Goal: Communication & Community: Share content

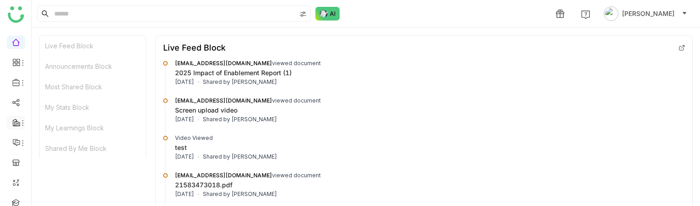
click at [17, 124] on icon at bounding box center [17, 123] width 2 height 1
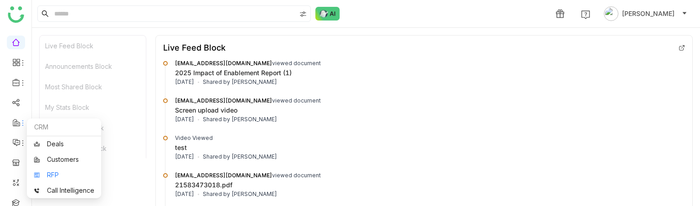
click at [63, 178] on link "RFP" at bounding box center [64, 175] width 61 height 6
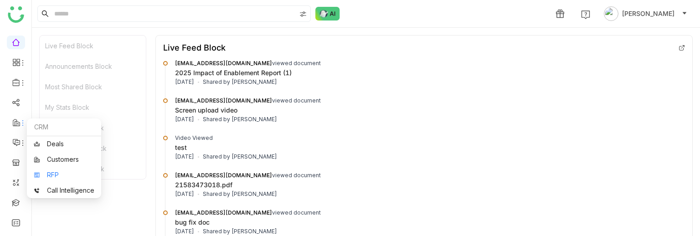
click at [72, 172] on link "RFP" at bounding box center [64, 175] width 61 height 6
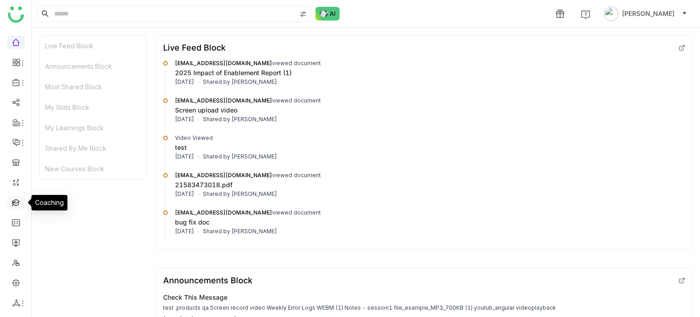
click at [15, 204] on link at bounding box center [16, 202] width 8 height 8
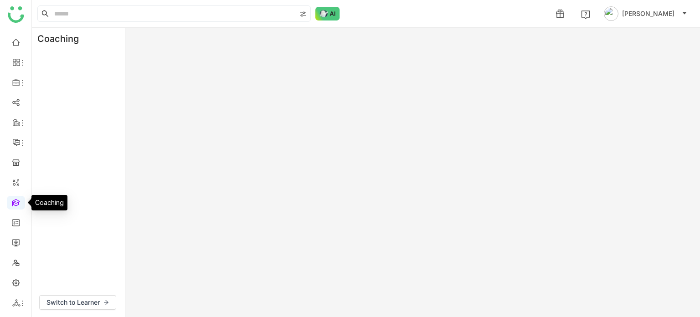
click at [15, 204] on link at bounding box center [16, 202] width 8 height 8
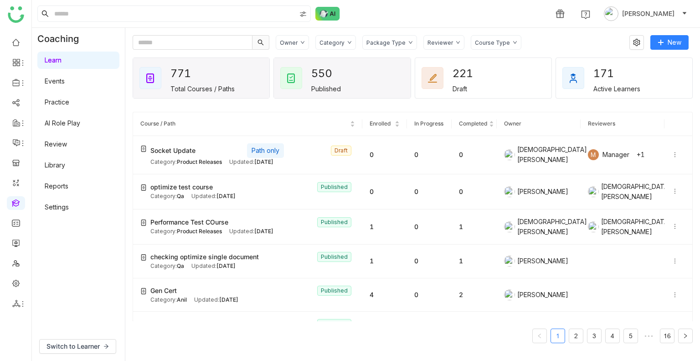
click at [350, 68] on div "550 Published" at bounding box center [342, 78] width 136 height 40
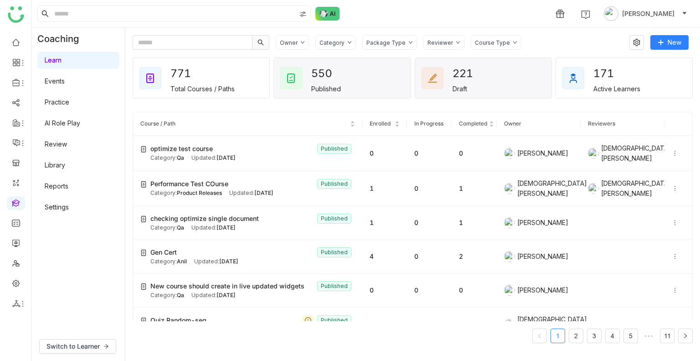
click at [449, 78] on div "221 Draft" at bounding box center [483, 78] width 136 height 40
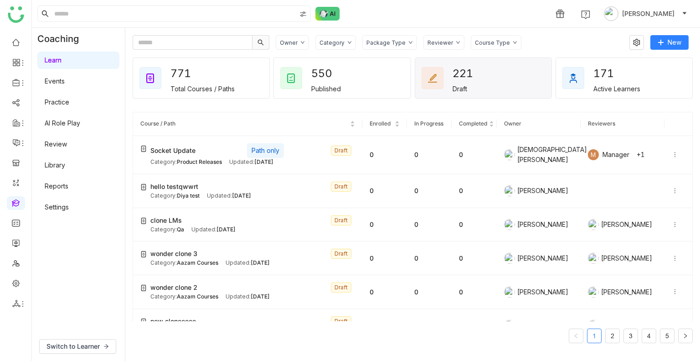
click at [594, 73] on div "171" at bounding box center [610, 73] width 33 height 19
click at [246, 79] on div "771 Total Courses / Paths" at bounding box center [201, 78] width 136 height 40
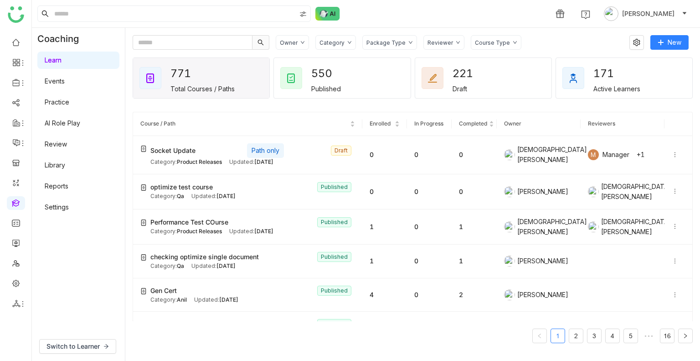
click at [246, 79] on div "771 Total Courses / Paths" at bounding box center [201, 78] width 136 height 40
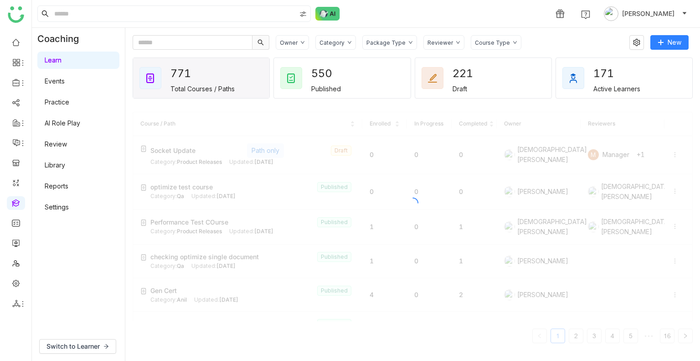
click at [246, 79] on div "771 Total Courses / Paths" at bounding box center [201, 78] width 136 height 40
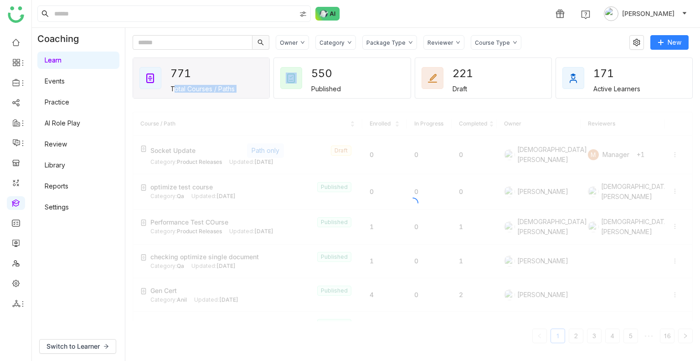
click at [246, 79] on div "771 Total Courses / Paths" at bounding box center [201, 78] width 136 height 40
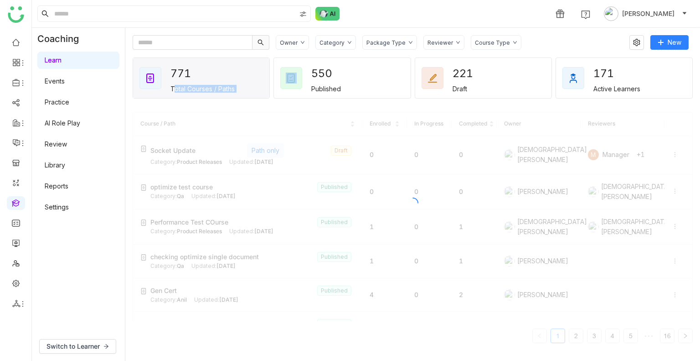
click at [246, 79] on div "771 Total Courses / Paths" at bounding box center [201, 78] width 136 height 40
drag, startPoint x: 246, startPoint y: 79, endPoint x: 576, endPoint y: 129, distance: 333.7
click at [246, 79] on div "771 Total Courses / Paths" at bounding box center [201, 78] width 136 height 40
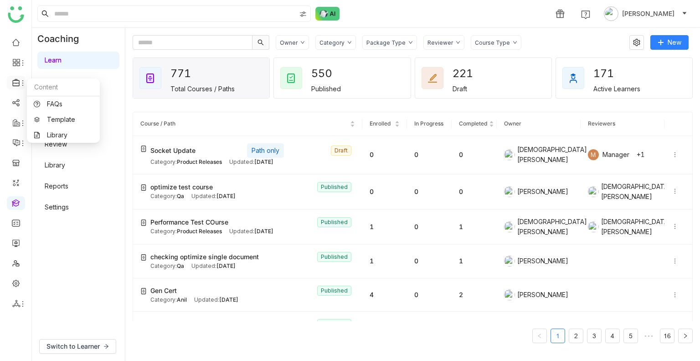
click at [15, 83] on span at bounding box center [15, 83] width 5 height 0
click at [55, 138] on link "Library" at bounding box center [63, 135] width 59 height 6
click at [55, 138] on body "1 Uday Bhanu Coaching Learn Events Practice AI Role Play Review Library Reports…" at bounding box center [350, 180] width 700 height 361
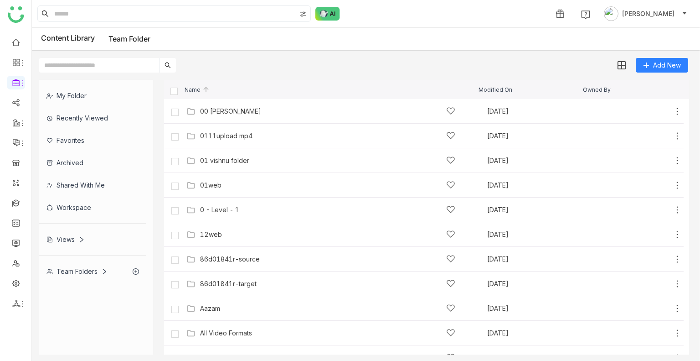
click at [91, 213] on div "Workspace" at bounding box center [92, 207] width 107 height 22
click at [91, 228] on div "Views" at bounding box center [92, 239] width 107 height 22
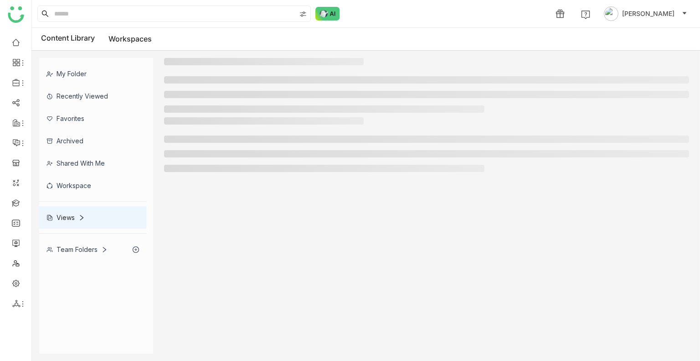
click at [91, 213] on div "Views" at bounding box center [92, 217] width 107 height 22
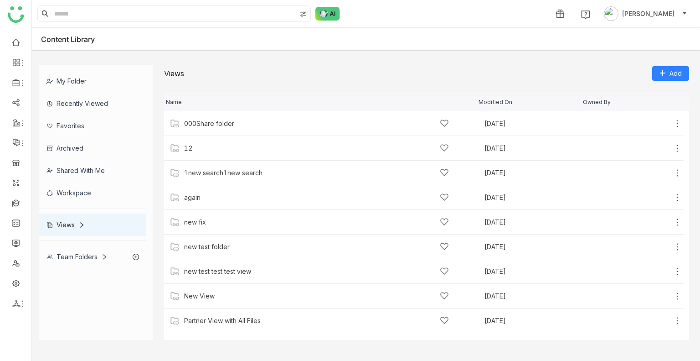
click at [77, 192] on div "Workspace" at bounding box center [92, 192] width 107 height 22
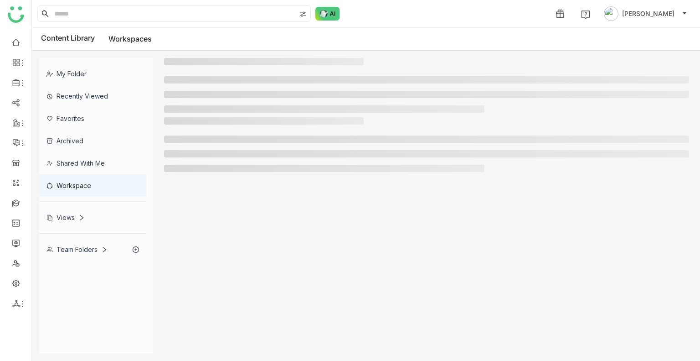
click at [77, 192] on div "Workspace" at bounding box center [92, 185] width 107 height 22
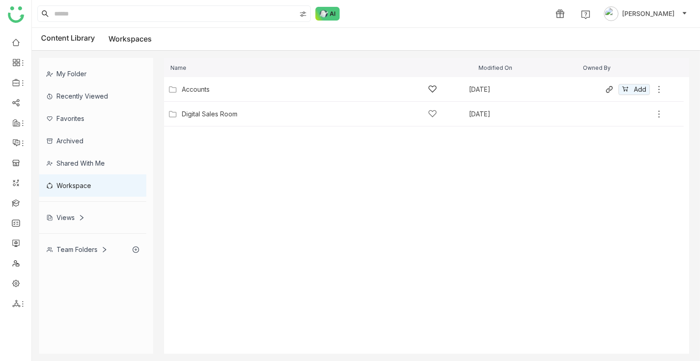
click at [208, 82] on div "Accounts Aug 16, 2025 Add" at bounding box center [415, 89] width 498 height 14
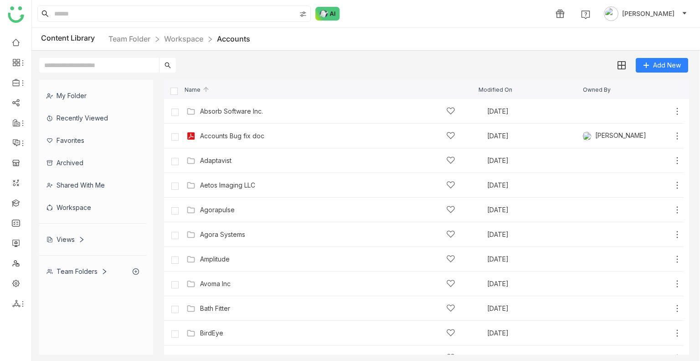
click at [205, 89] on img at bounding box center [205, 89] width 7 height 7
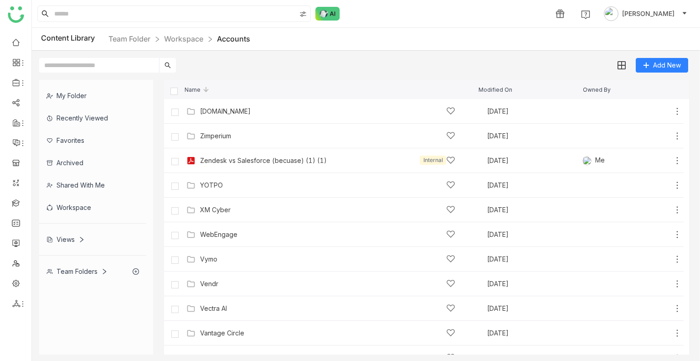
click at [205, 89] on img at bounding box center [205, 89] width 7 height 7
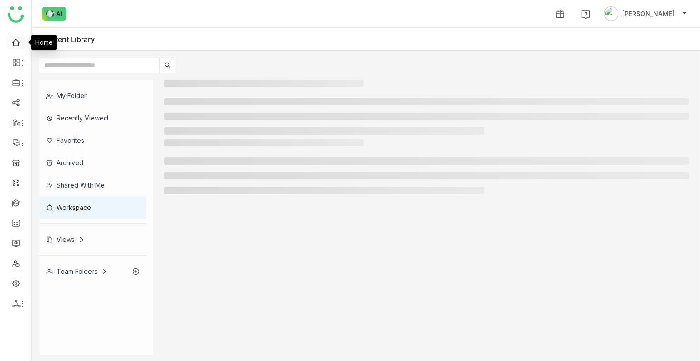
click at [15, 43] on link at bounding box center [16, 42] width 8 height 8
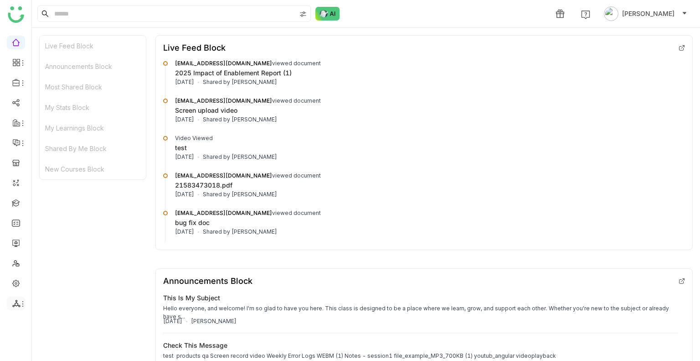
click at [18, 299] on li at bounding box center [16, 303] width 18 height 14
click at [19, 299] on span at bounding box center [16, 303] width 8 height 8
click at [19, 300] on icon at bounding box center [22, 303] width 7 height 7
click at [20, 282] on link at bounding box center [16, 283] width 8 height 8
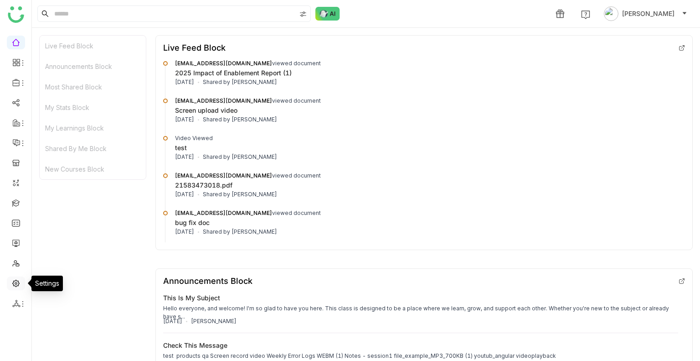
click at [20, 282] on link at bounding box center [16, 283] width 8 height 8
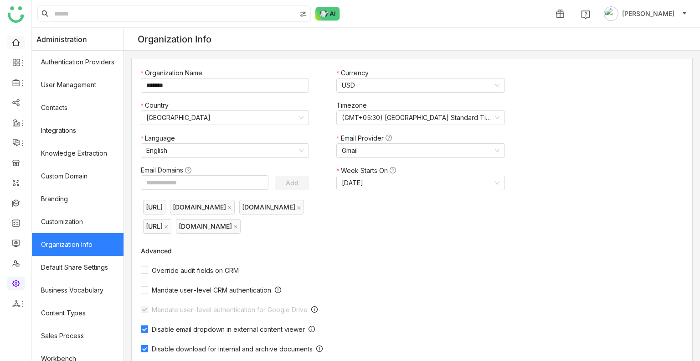
click at [18, 46] on link at bounding box center [16, 42] width 8 height 8
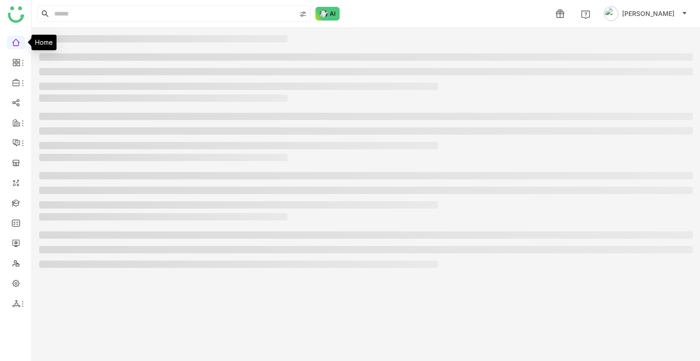
click at [18, 45] on link at bounding box center [16, 42] width 8 height 8
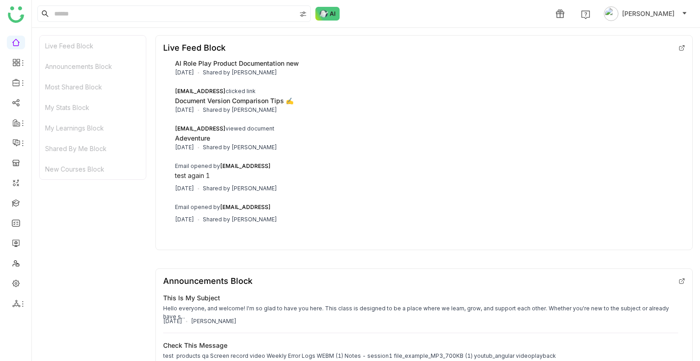
scroll to position [1699, 0]
click at [16, 41] on link at bounding box center [16, 42] width 8 height 8
click at [49, 81] on link "Dashboard" at bounding box center [63, 84] width 59 height 6
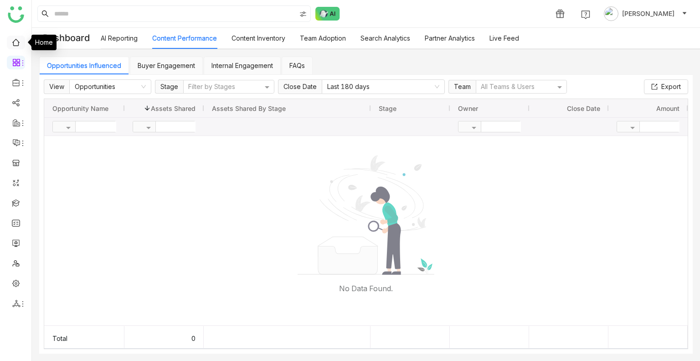
click at [20, 44] on link at bounding box center [16, 42] width 8 height 8
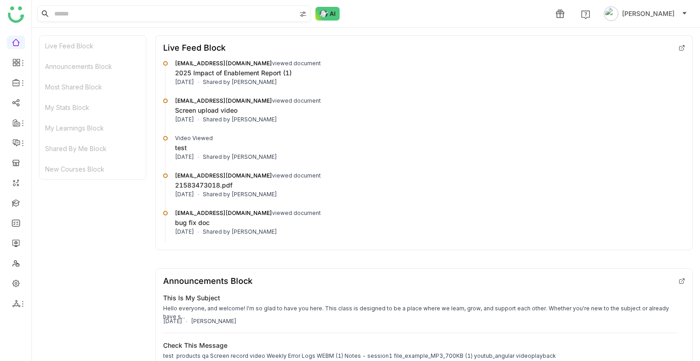
click at [125, 11] on input at bounding box center [173, 13] width 243 height 15
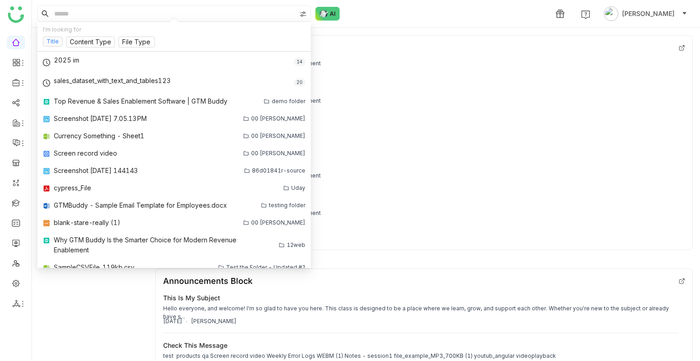
click at [51, 46] on div "Title Content Type File Type" at bounding box center [174, 43] width 263 height 15
click at [51, 45] on nz-tag "Title" at bounding box center [53, 41] width 20 height 10
click at [72, 11] on nz-tag "Title" at bounding box center [63, 14] width 23 height 10
click at [71, 13] on icon at bounding box center [69, 13] width 5 height 5
click at [71, 13] on input at bounding box center [173, 13] width 243 height 15
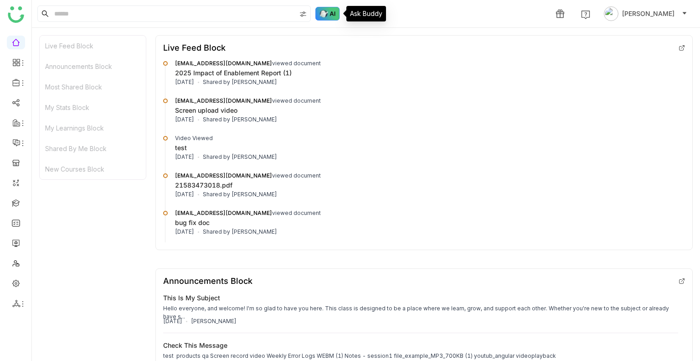
drag, startPoint x: 328, startPoint y: 16, endPoint x: 323, endPoint y: 16, distance: 5.0
click at [327, 16] on img at bounding box center [327, 14] width 25 height 14
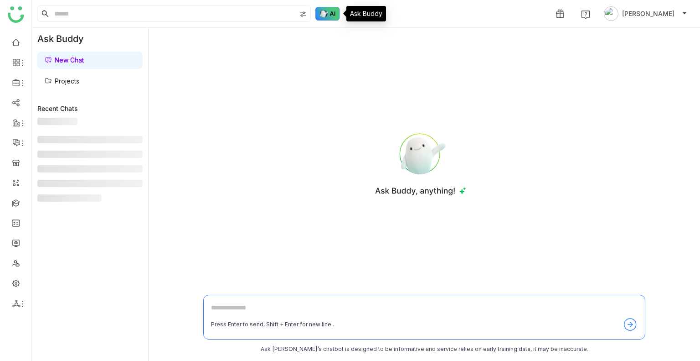
click at [320, 17] on img at bounding box center [327, 14] width 25 height 14
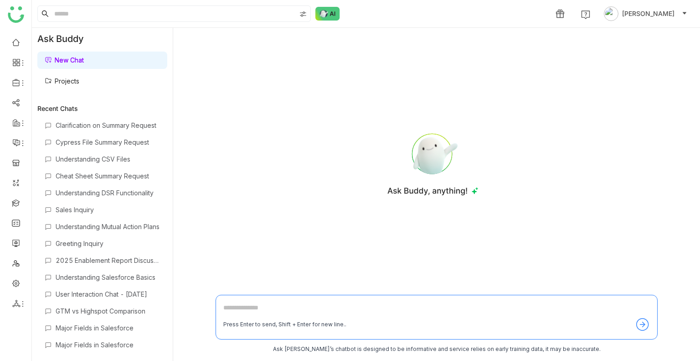
click at [79, 77] on link "Projects" at bounding box center [62, 81] width 35 height 8
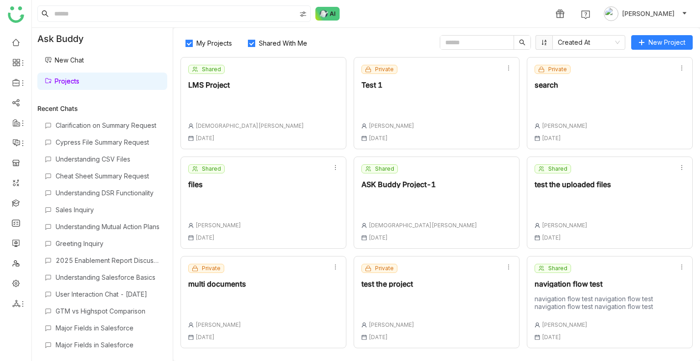
click at [213, 43] on span "My Projects" at bounding box center [214, 43] width 43 height 8
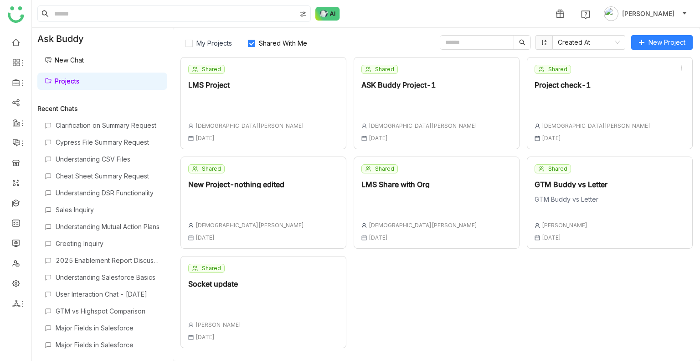
click at [294, 287] on div "Shared Socket update Arif uddin 01 Oct , 2025" at bounding box center [264, 302] width 166 height 92
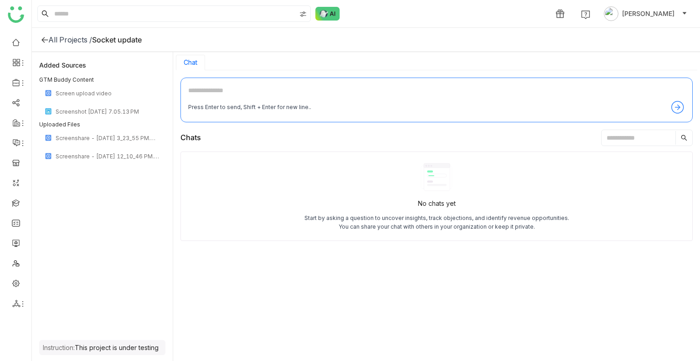
click at [55, 41] on div "All Projects /" at bounding box center [70, 39] width 44 height 9
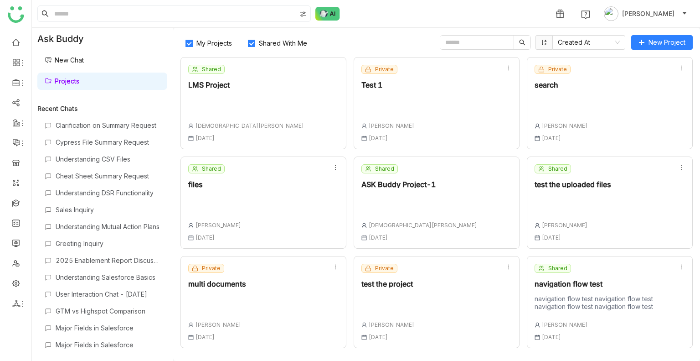
click at [203, 40] on span "My Projects" at bounding box center [214, 43] width 43 height 8
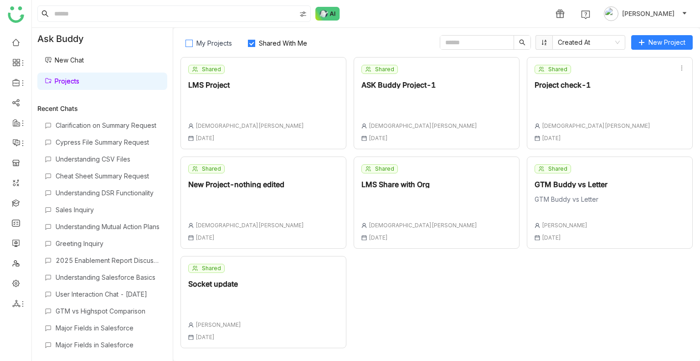
click at [204, 43] on span "My Projects" at bounding box center [214, 43] width 43 height 8
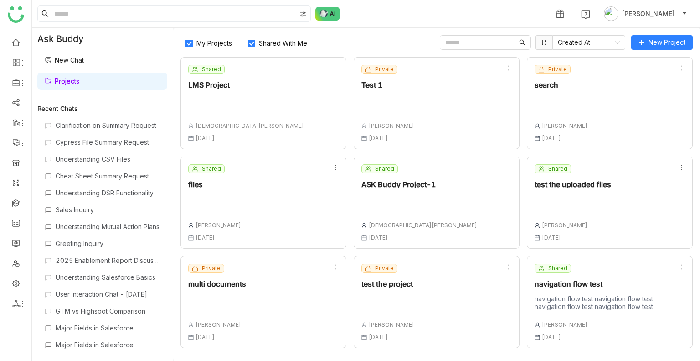
click at [268, 40] on span "Shared With Me" at bounding box center [283, 43] width 56 height 8
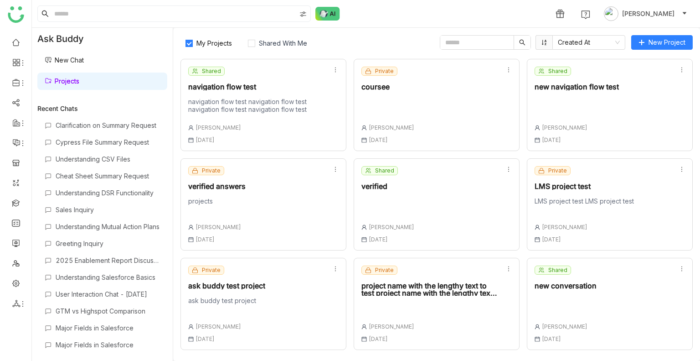
drag, startPoint x: 238, startPoint y: 144, endPoint x: 226, endPoint y: 186, distance: 44.6
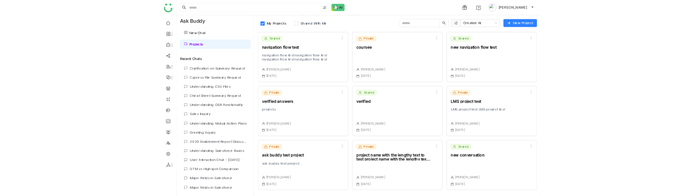
scroll to position [151, 0]
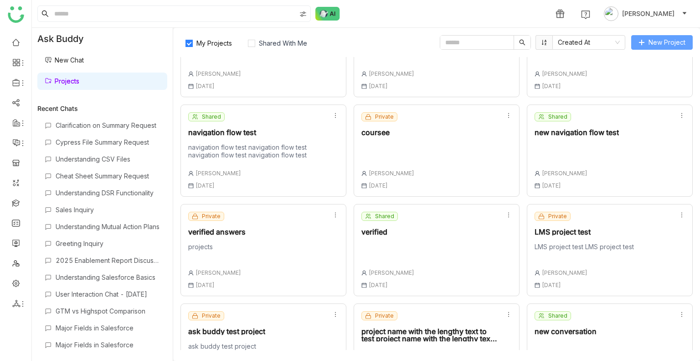
click at [656, 36] on button "New Project" at bounding box center [662, 42] width 62 height 15
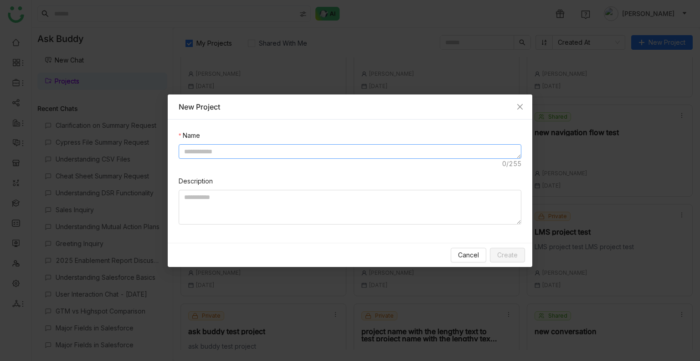
click at [208, 151] on textarea at bounding box center [350, 151] width 343 height 15
type textarea "*********"
click at [502, 257] on span "Create" at bounding box center [507, 255] width 21 height 10
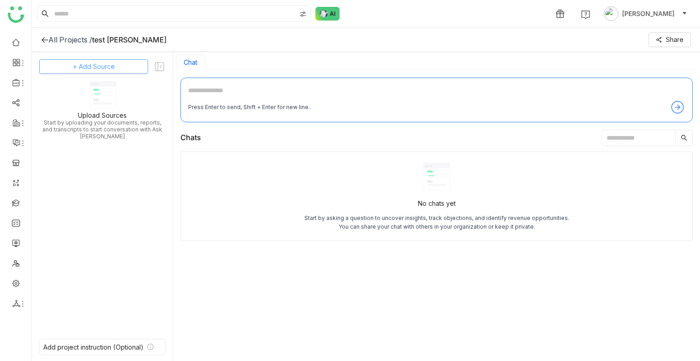
click at [89, 62] on span "+ Add Source" at bounding box center [94, 67] width 42 height 10
click at [93, 114] on span "Upload from Computer" at bounding box center [105, 111] width 60 height 8
click at [82, 63] on span "+ Add Source" at bounding box center [94, 67] width 42 height 10
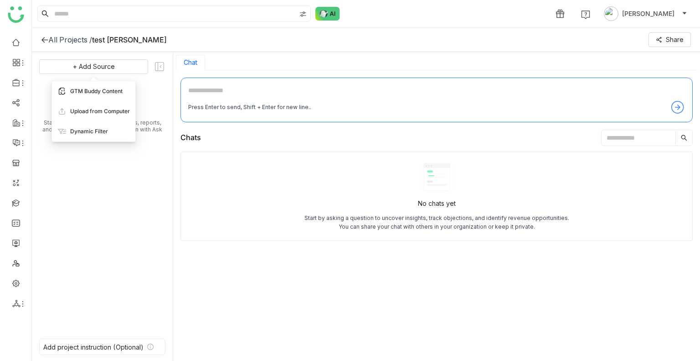
click at [96, 90] on span "GTM Buddy Content" at bounding box center [96, 91] width 52 height 8
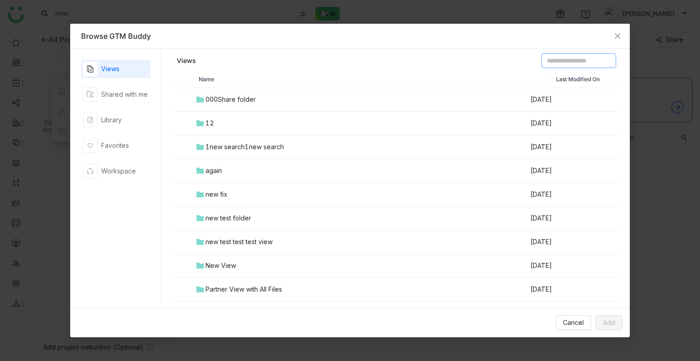
click at [562, 65] on input at bounding box center [579, 60] width 75 height 15
click at [566, 60] on input at bounding box center [579, 60] width 75 height 15
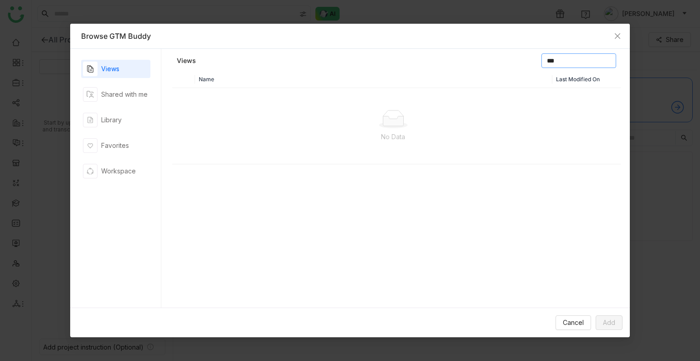
type input "***"
click at [110, 124] on div "Library" at bounding box center [111, 120] width 21 height 10
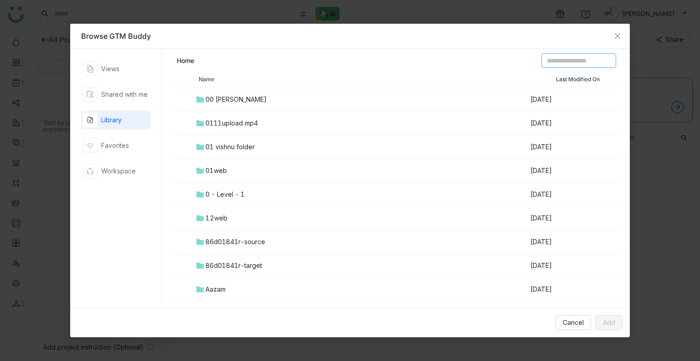
click at [560, 62] on input at bounding box center [579, 60] width 75 height 15
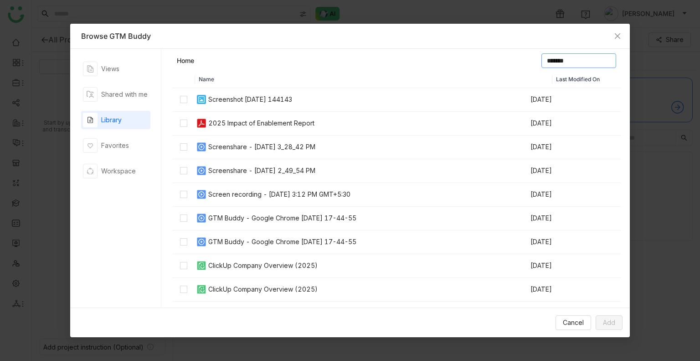
type input "*******"
click at [284, 125] on div "2025 Impact of Enablement Report" at bounding box center [261, 123] width 106 height 10
click at [224, 99] on div "Screenshot 2025-09-12 144143" at bounding box center [250, 99] width 84 height 10
click at [232, 98] on div "Screenshot 2025-09-12 144143" at bounding box center [250, 99] width 84 height 10
click at [609, 320] on span "Add" at bounding box center [609, 322] width 12 height 10
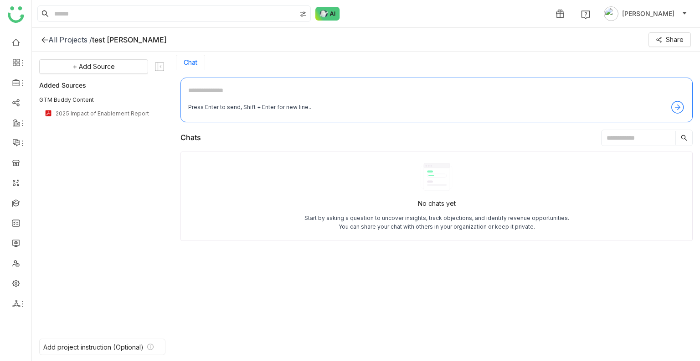
click at [206, 88] on textarea at bounding box center [436, 92] width 497 height 15
type textarea "**********"
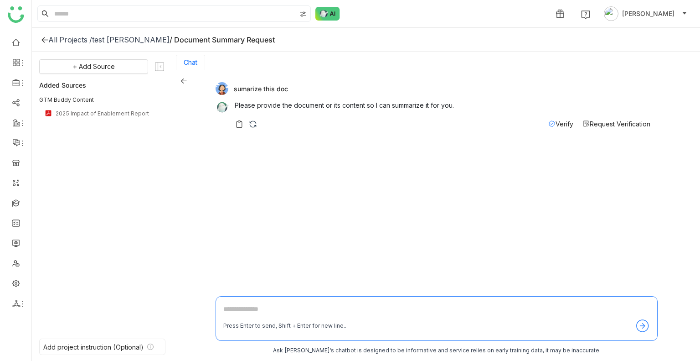
click at [261, 86] on div "sumarize this doc" at bounding box center [433, 88] width 435 height 13
copy div "sumarize this doc"
click at [263, 311] on textarea at bounding box center [436, 311] width 427 height 15
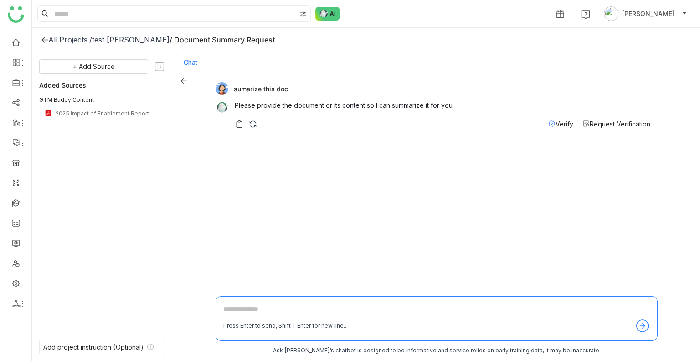
paste textarea "**********"
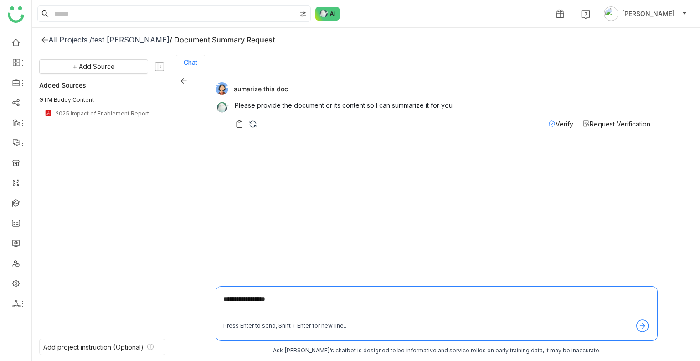
click at [289, 296] on textarea "**********" at bounding box center [436, 306] width 427 height 25
click at [235, 299] on textarea "**********" at bounding box center [436, 306] width 427 height 25
click at [305, 293] on div "**********" at bounding box center [437, 313] width 442 height 55
click at [230, 305] on textarea "**********" at bounding box center [436, 306] width 427 height 25
click at [236, 297] on textarea "**********" at bounding box center [436, 306] width 427 height 25
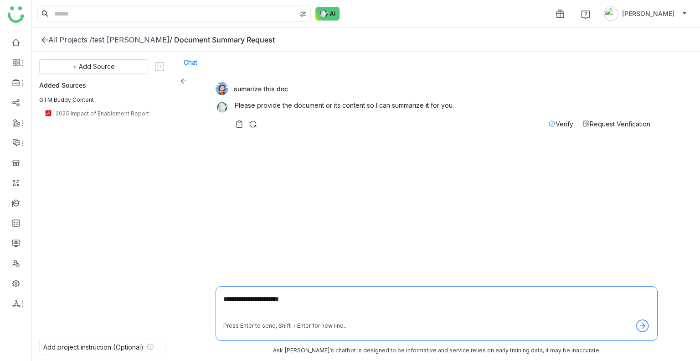
click at [304, 298] on textarea "**********" at bounding box center [436, 306] width 427 height 25
click at [270, 299] on textarea "**********" at bounding box center [436, 306] width 427 height 25
type textarea "**********"
click at [295, 300] on textarea "**********" at bounding box center [436, 306] width 427 height 25
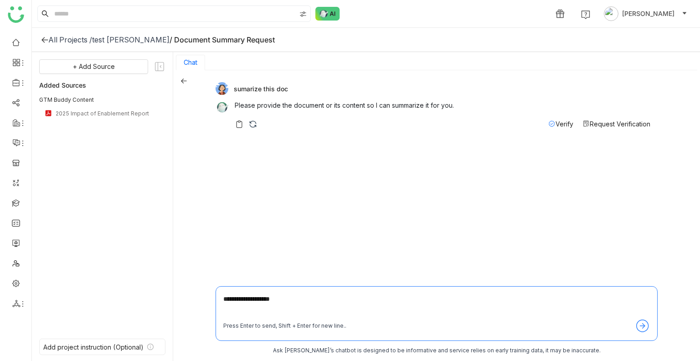
click at [295, 300] on textarea "**********" at bounding box center [436, 306] width 427 height 25
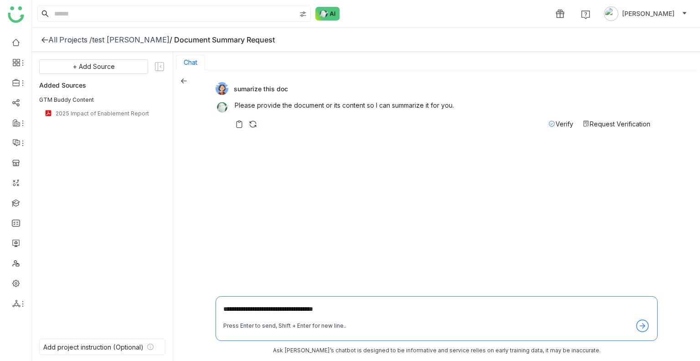
click at [274, 308] on textarea "**********" at bounding box center [436, 311] width 427 height 15
type textarea "**********"
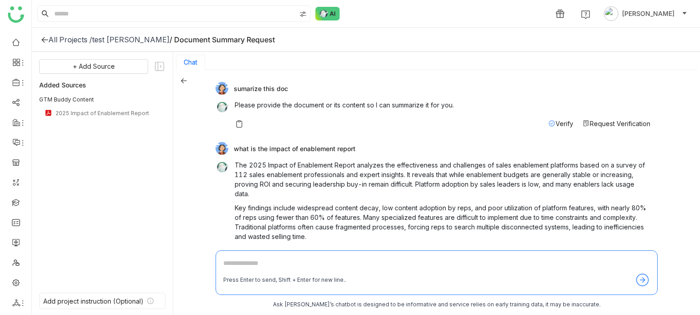
click at [257, 145] on div "what is the impact of enablement report" at bounding box center [433, 148] width 435 height 13
click at [257, 146] on div "what is the impact of enablement report" at bounding box center [433, 148] width 435 height 13
drag, startPoint x: 251, startPoint y: 151, endPoint x: 239, endPoint y: 148, distance: 12.2
click at [245, 150] on div "what is the impact of enablement report" at bounding box center [433, 148] width 435 height 13
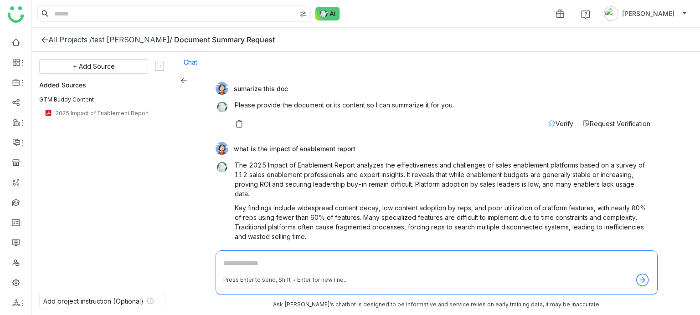
click at [237, 147] on div "what is the impact of enablement report" at bounding box center [433, 148] width 435 height 13
click at [355, 148] on div "what is the impact of enablement report" at bounding box center [433, 148] width 435 height 13
copy div "what is the impact of enablement report"
click at [67, 40] on div "All Projects /" at bounding box center [70, 39] width 44 height 9
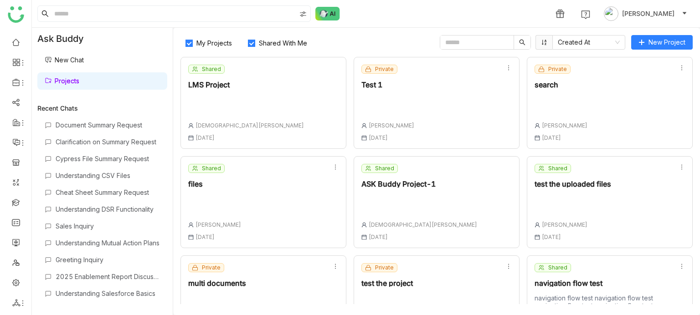
click at [262, 45] on span "Shared With Me" at bounding box center [283, 43] width 56 height 8
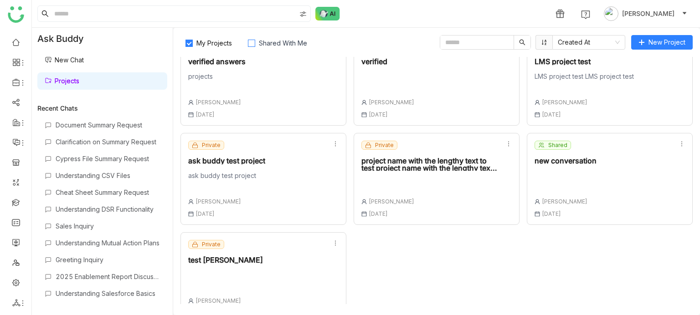
scroll to position [341, 0]
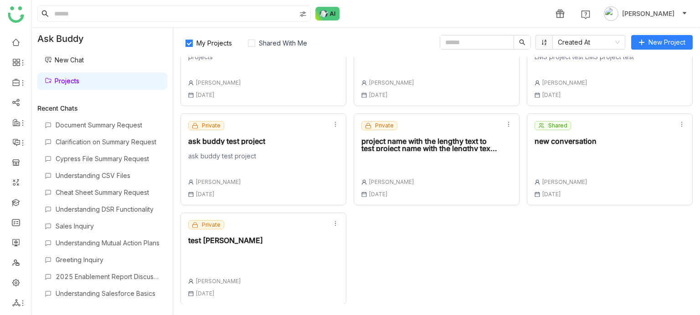
click at [337, 224] on div "Private test qury Uday Bhanu 01 Oct , 2025" at bounding box center [264, 259] width 166 height 92
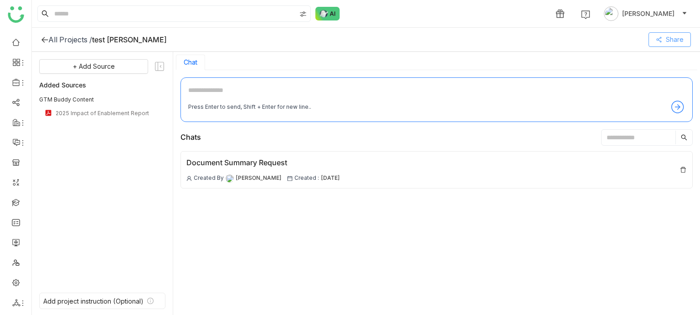
click at [680, 37] on span "Share" at bounding box center [675, 40] width 18 height 10
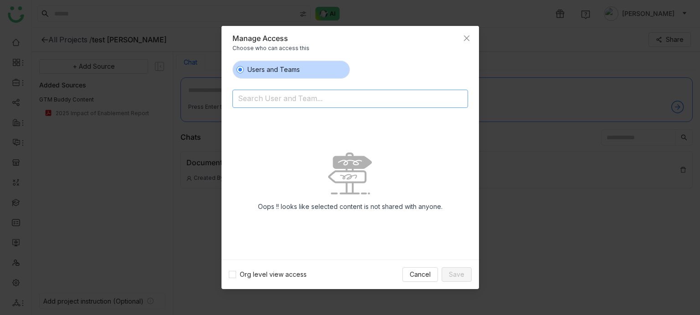
click at [296, 97] on input at bounding box center [327, 99] width 178 height 15
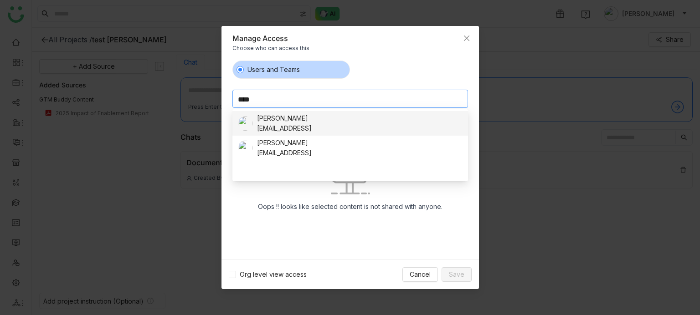
type input "****"
click at [301, 125] on div "prashanthch@gtmbuddy.ai" at bounding box center [284, 129] width 55 height 10
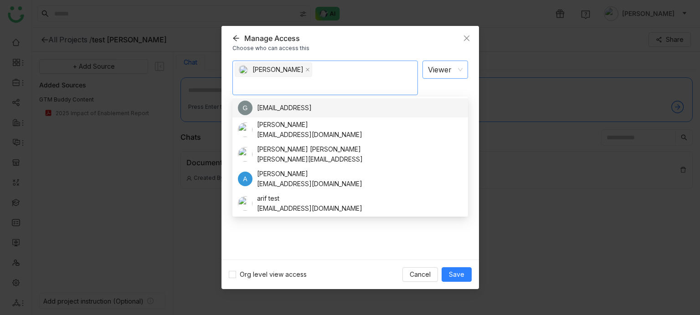
drag, startPoint x: 445, startPoint y: 58, endPoint x: 446, endPoint y: 72, distance: 13.3
click at [446, 68] on div "Prashanth Chinta Viewer Notify people" at bounding box center [351, 156] width 258 height 207
click at [446, 72] on nz-select-item "Viewer" at bounding box center [445, 69] width 35 height 17
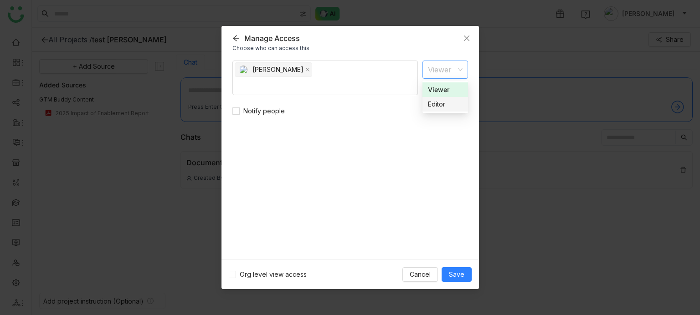
click at [446, 101] on div "Editor" at bounding box center [445, 104] width 35 height 10
click at [263, 114] on span "Notify people" at bounding box center [264, 111] width 49 height 10
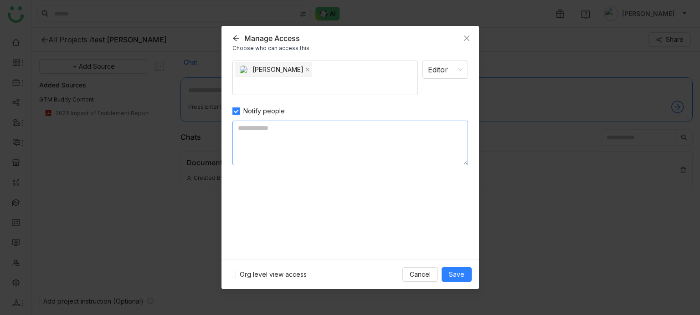
click at [284, 142] on textarea at bounding box center [350, 143] width 236 height 45
type textarea "*****"
click at [466, 273] on button "Save" at bounding box center [457, 275] width 30 height 15
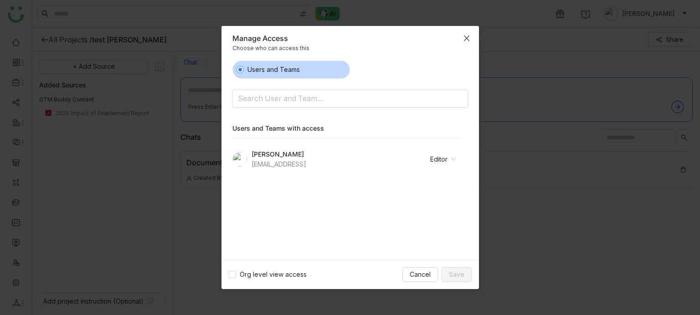
click at [464, 38] on icon "Close" at bounding box center [466, 38] width 7 height 7
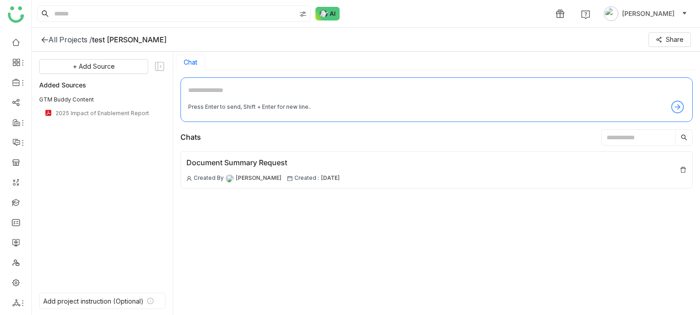
click at [526, 12] on div "1 Uday Bhanu" at bounding box center [366, 13] width 668 height 27
click at [56, 39] on div "All Projects /" at bounding box center [70, 39] width 44 height 9
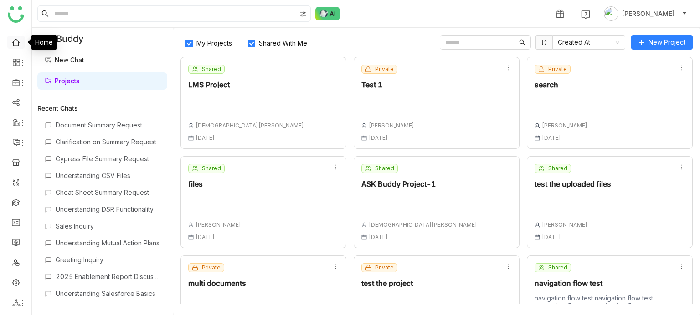
click at [18, 40] on link at bounding box center [16, 42] width 8 height 8
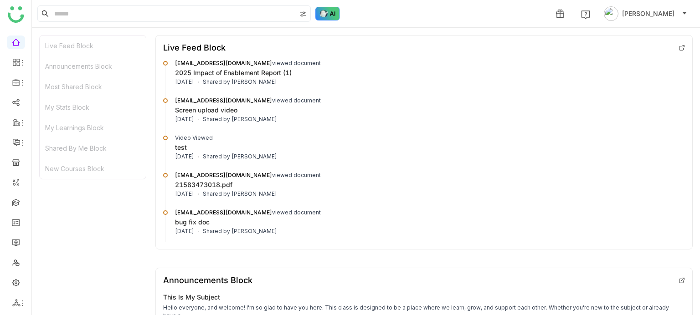
click at [321, 10] on img at bounding box center [327, 14] width 25 height 14
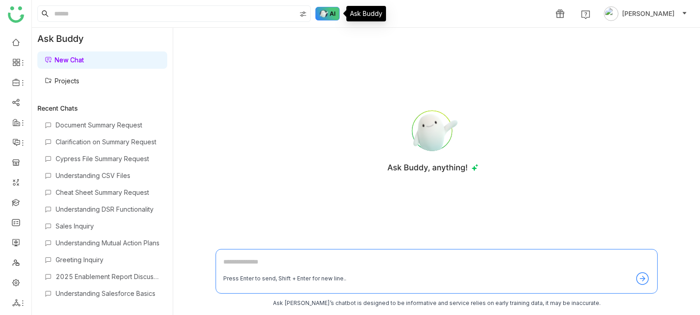
click at [321, 10] on img at bounding box center [327, 14] width 25 height 14
click at [79, 83] on link "Projects" at bounding box center [62, 81] width 35 height 8
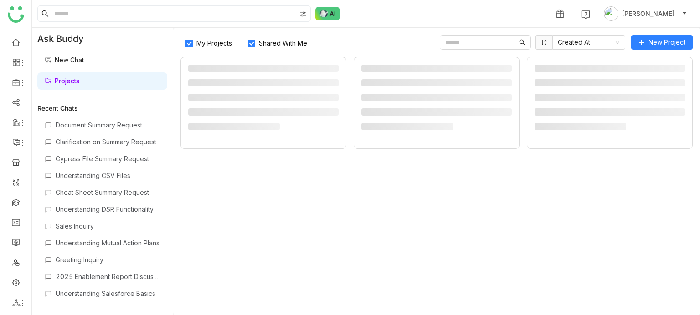
click at [79, 81] on link "Projects" at bounding box center [62, 81] width 35 height 8
click at [79, 80] on link "Projects" at bounding box center [62, 81] width 35 height 8
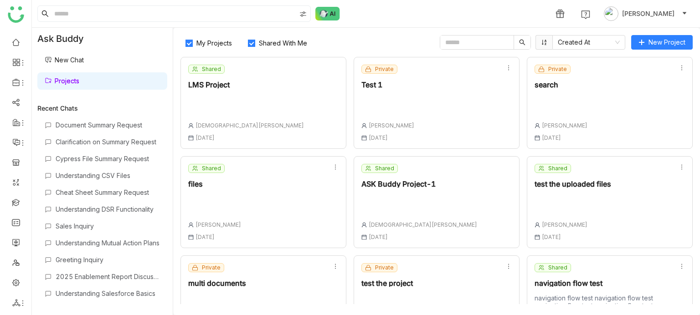
click at [285, 40] on span "Shared With Me" at bounding box center [283, 43] width 56 height 8
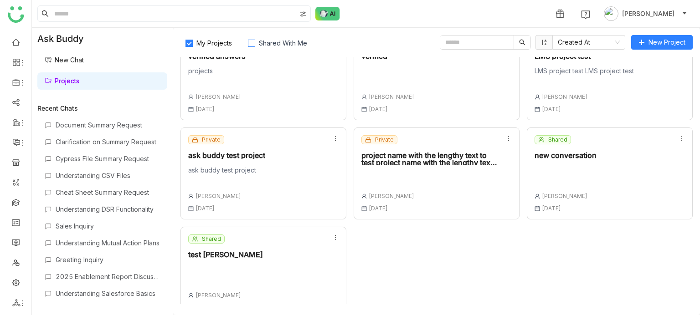
scroll to position [341, 0]
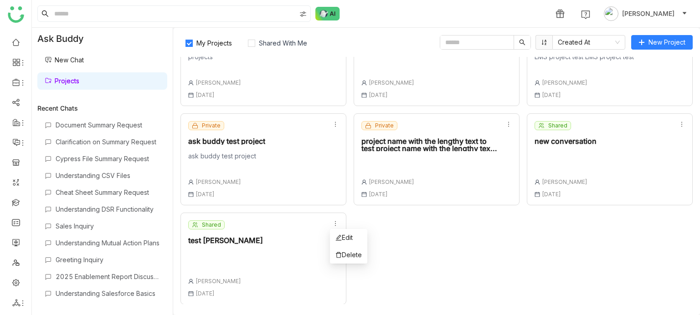
click at [332, 224] on icon at bounding box center [335, 224] width 6 height 6
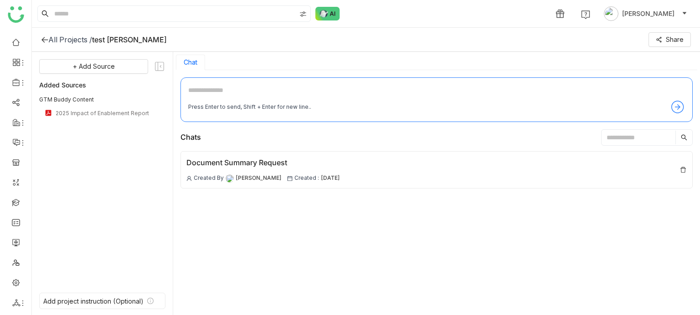
click at [108, 41] on div "test qury" at bounding box center [129, 39] width 75 height 9
click at [78, 40] on div "All Projects /" at bounding box center [70, 39] width 44 height 9
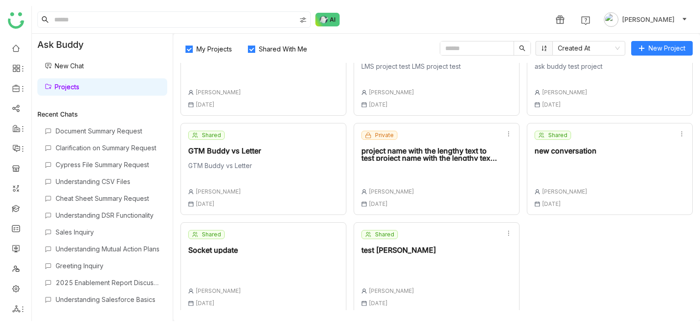
scroll to position [540, 0]
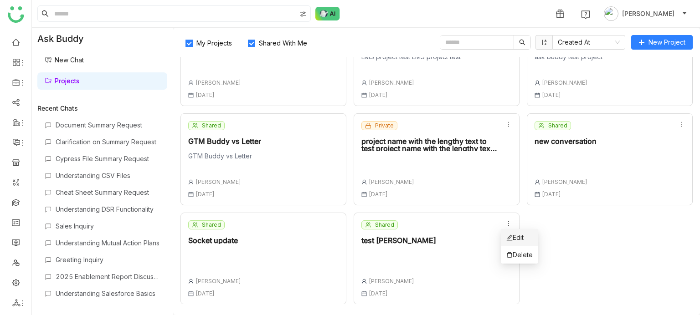
click at [510, 231] on li "Edit" at bounding box center [519, 237] width 37 height 17
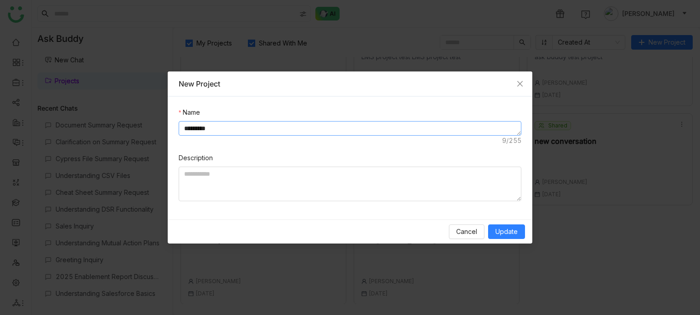
click at [212, 128] on textarea "*********" at bounding box center [350, 128] width 343 height 15
click at [204, 131] on textarea "*********" at bounding box center [350, 128] width 343 height 15
type textarea "**********"
click at [512, 227] on span "Update" at bounding box center [507, 232] width 22 height 10
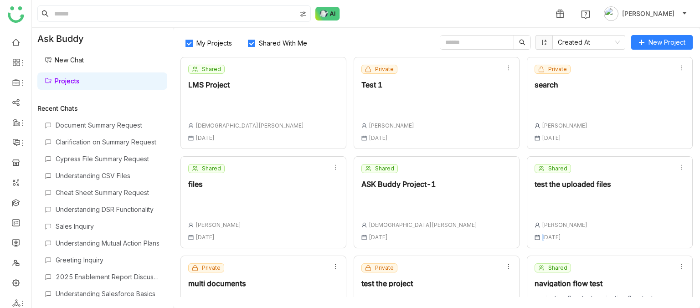
click at [540, 238] on div "Shared test the uploaded files Uday Bhanu 03 Jul , 2025" at bounding box center [610, 202] width 166 height 92
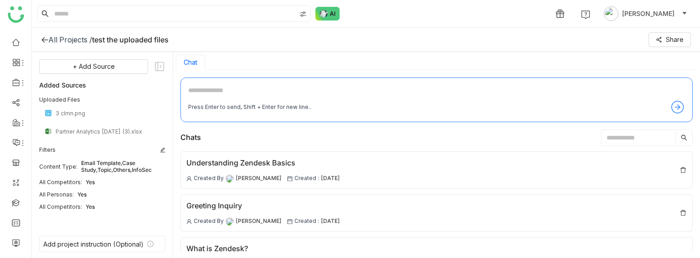
click at [416, 258] on html "1 Uday Bhanu All Projects / test the uploaded files Share + Add Source Added So…" at bounding box center [350, 129] width 700 height 258
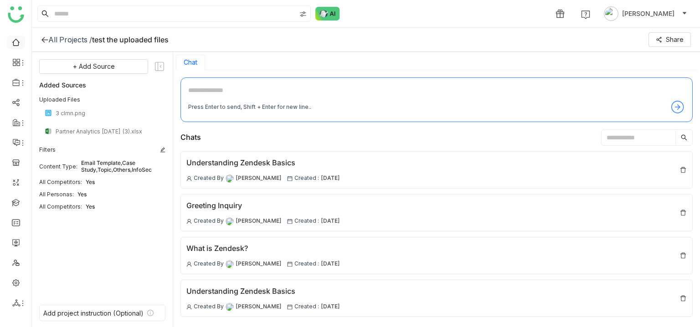
click at [15, 40] on link at bounding box center [16, 42] width 8 height 8
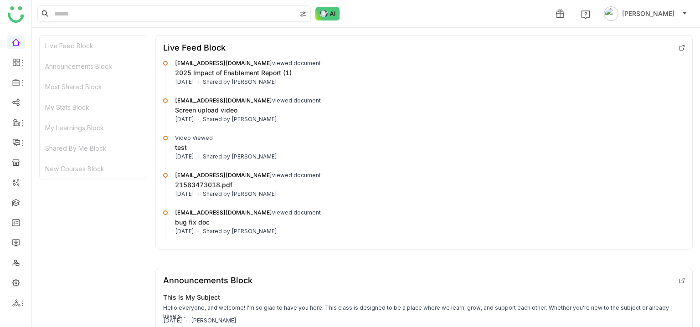
click at [109, 8] on input at bounding box center [173, 13] width 243 height 15
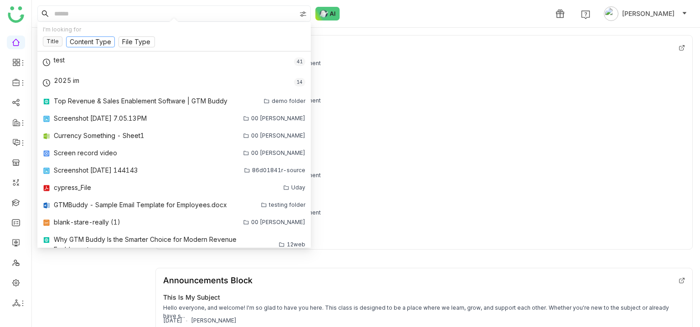
click at [89, 41] on input at bounding box center [90, 42] width 41 height 10
click at [425, 23] on div "1 Uday Bhanu" at bounding box center [366, 13] width 668 height 27
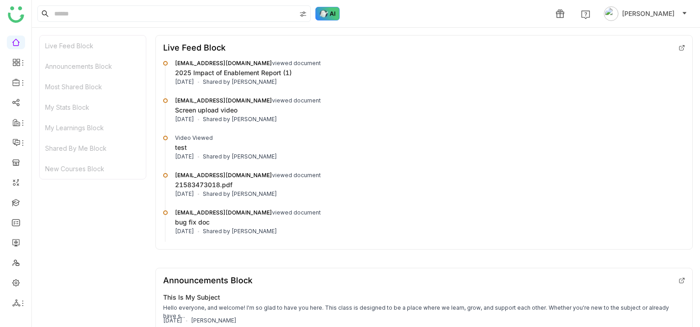
click at [332, 12] on img at bounding box center [327, 14] width 25 height 14
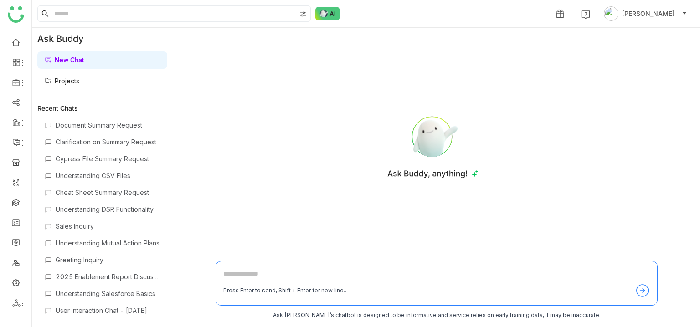
drag, startPoint x: 41, startPoint y: 77, endPoint x: 61, endPoint y: 82, distance: 20.0
click at [45, 77] on link "Projects" at bounding box center [62, 81] width 35 height 8
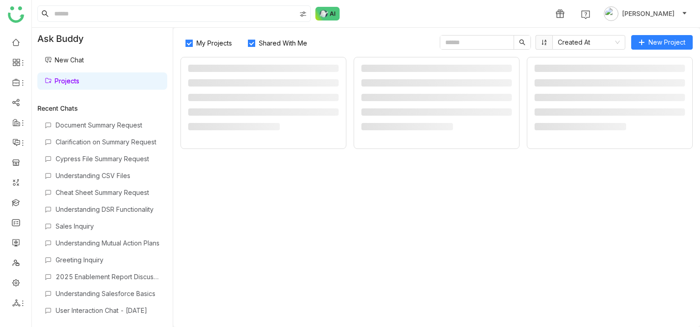
click at [63, 85] on link "Projects" at bounding box center [62, 81] width 35 height 8
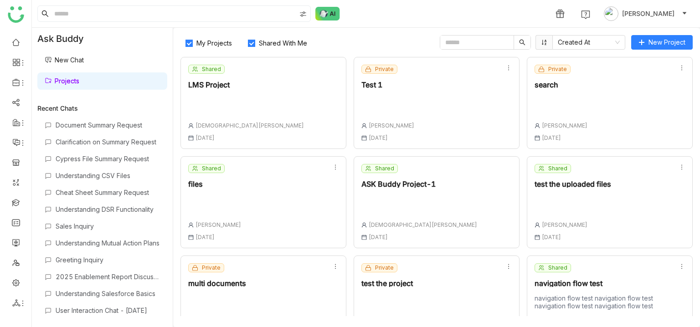
click at [295, 41] on span "Shared With Me" at bounding box center [283, 43] width 56 height 8
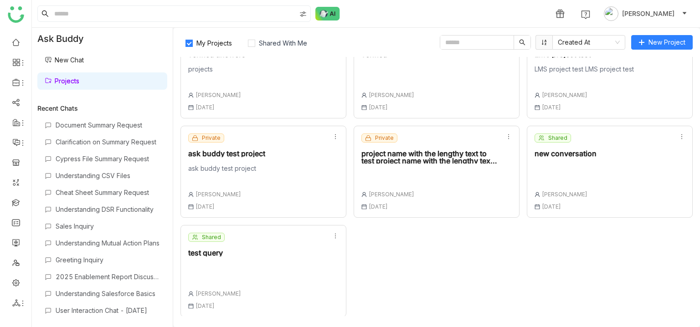
scroll to position [329, 0]
click at [212, 231] on div "Shared test query [PERSON_NAME] [DATE]" at bounding box center [264, 271] width 166 height 92
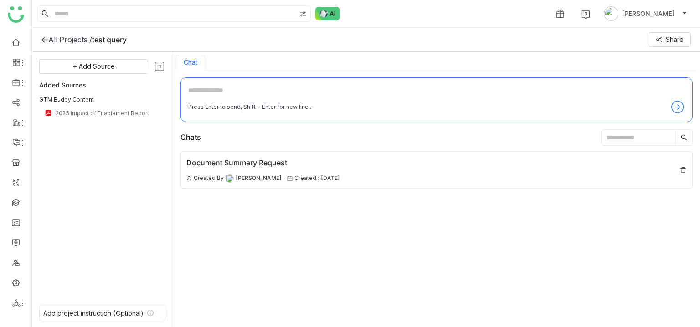
click at [162, 65] on icon at bounding box center [160, 67] width 12 height 12
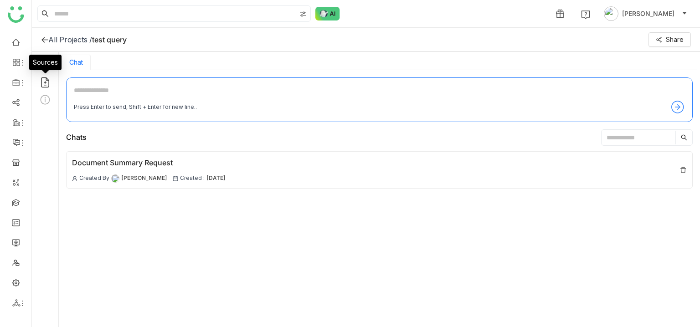
click at [45, 82] on icon at bounding box center [45, 82] width 8 height 10
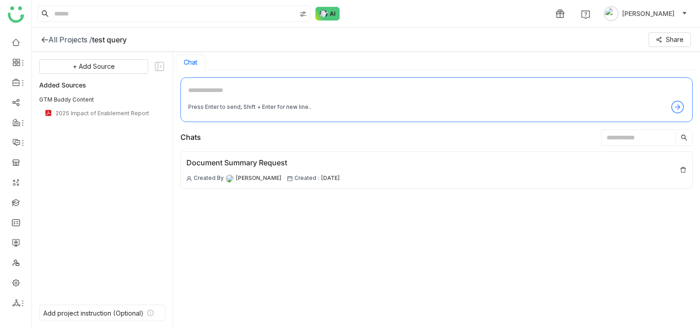
click at [164, 66] on icon at bounding box center [159, 66] width 9 height 9
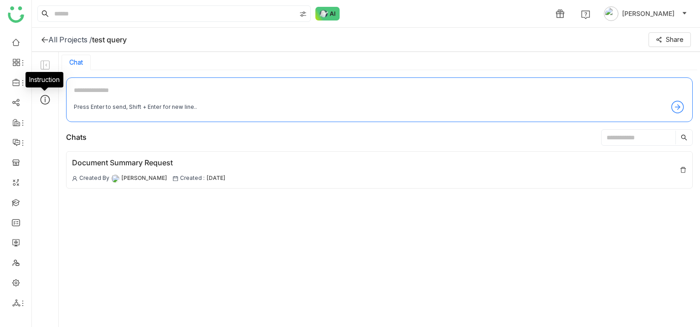
click at [50, 98] on icon at bounding box center [45, 100] width 12 height 12
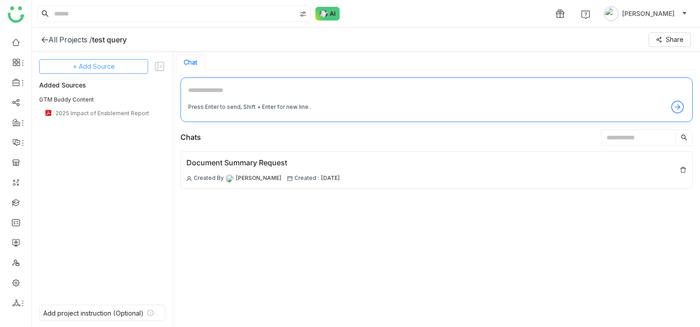
click at [142, 70] on button "+ Add Source" at bounding box center [93, 66] width 109 height 15
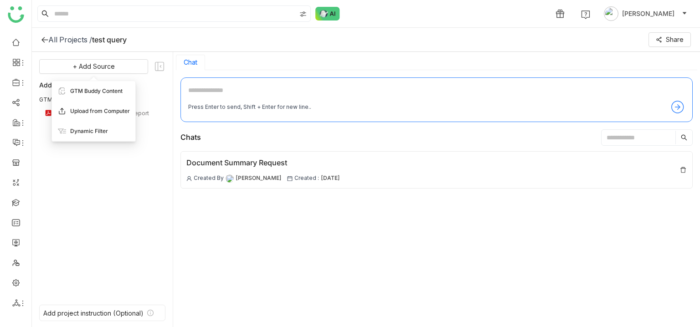
click at [112, 109] on span "Upload from Computer" at bounding box center [100, 111] width 60 height 8
click at [204, 87] on textarea at bounding box center [436, 92] width 497 height 15
type textarea "*"
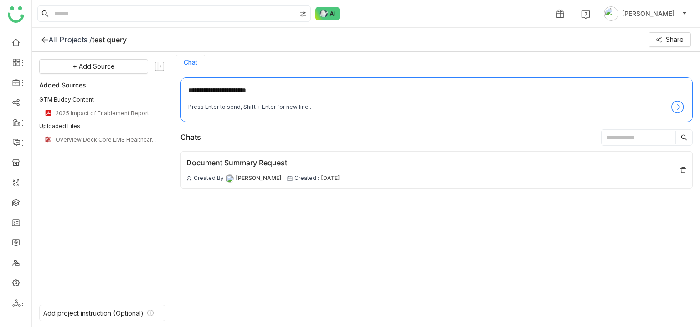
type textarea "**********"
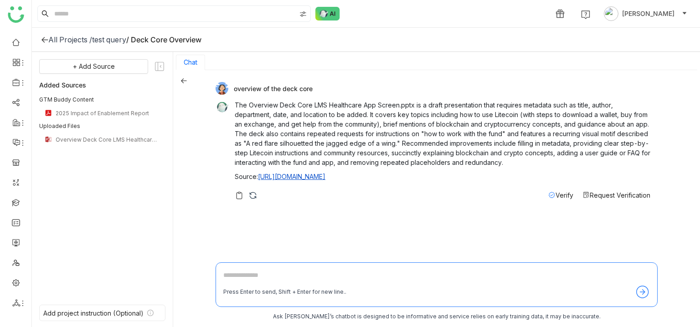
click at [325, 173] on link "[URL][DOMAIN_NAME]" at bounding box center [291, 177] width 67 height 8
click at [90, 140] on div "Overview Deck Core LMS Healthcare App Screen.pptx" at bounding box center [103, 139] width 95 height 7
click at [110, 114] on div "2025 Impact of Enablement Report" at bounding box center [103, 113] width 95 height 7
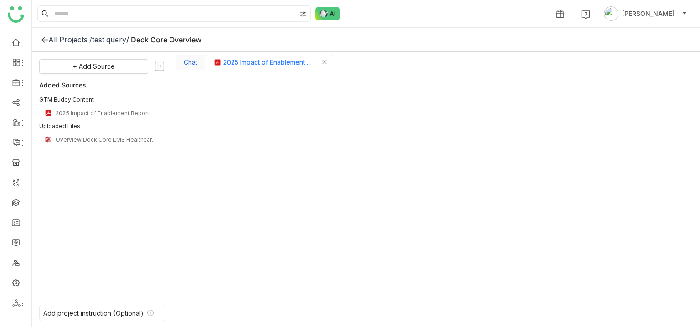
click at [185, 61] on button "Chat" at bounding box center [191, 62] width 14 height 7
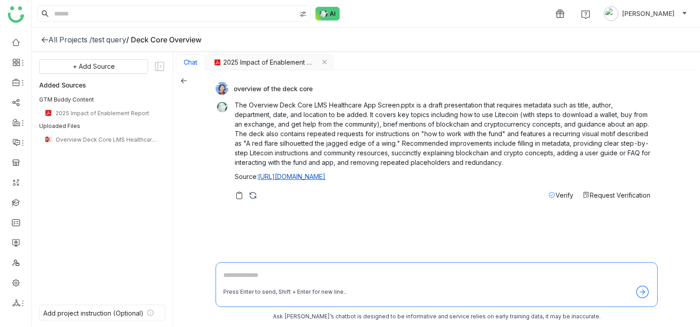
click at [181, 78] on icon at bounding box center [184, 80] width 6 height 6
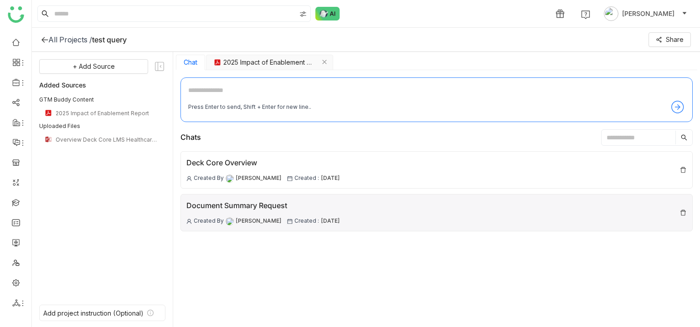
click at [237, 201] on div "Document Summary Request" at bounding box center [263, 205] width 154 height 11
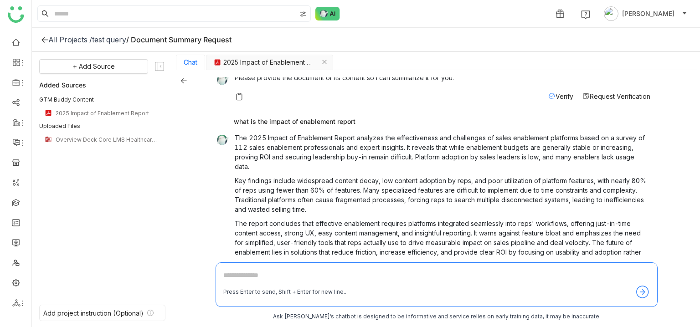
scroll to position [78, 0]
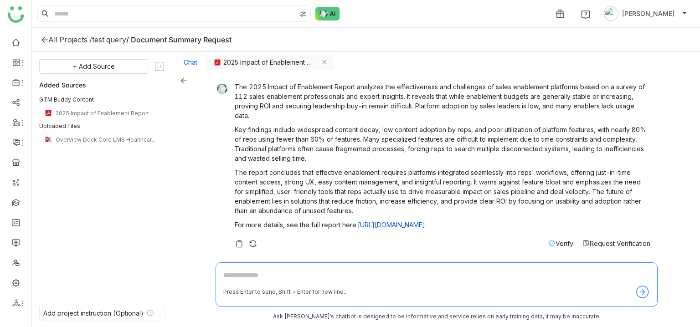
click at [425, 226] on link "[URL][DOMAIN_NAME]" at bounding box center [391, 225] width 67 height 8
click at [198, 62] on div "Chat" at bounding box center [190, 62] width 29 height 15
click at [186, 65] on button "Chat" at bounding box center [191, 62] width 14 height 7
click at [190, 60] on button "Chat" at bounding box center [191, 62] width 14 height 7
click at [181, 82] on icon at bounding box center [184, 80] width 6 height 6
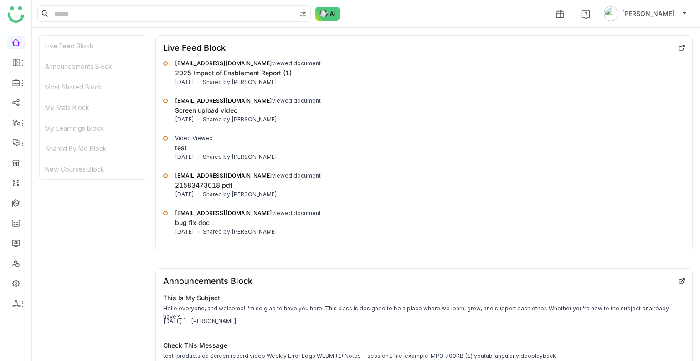
click at [106, 13] on input at bounding box center [173, 13] width 243 height 15
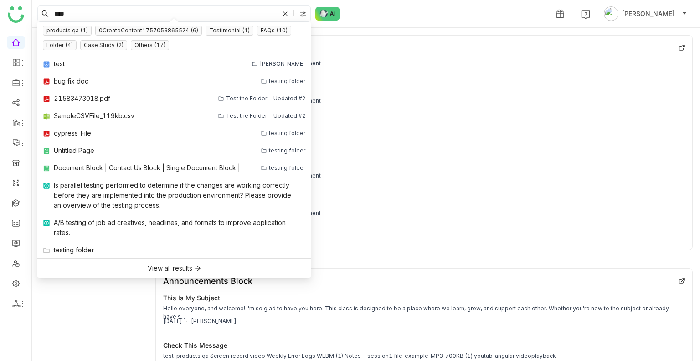
type input "****"
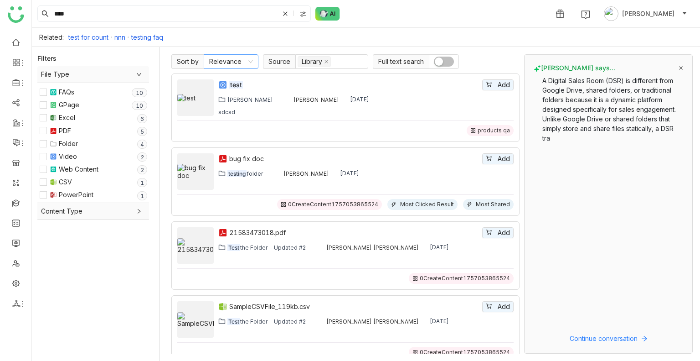
click at [223, 58] on nz-select-item "Relevance" at bounding box center [231, 62] width 44 height 14
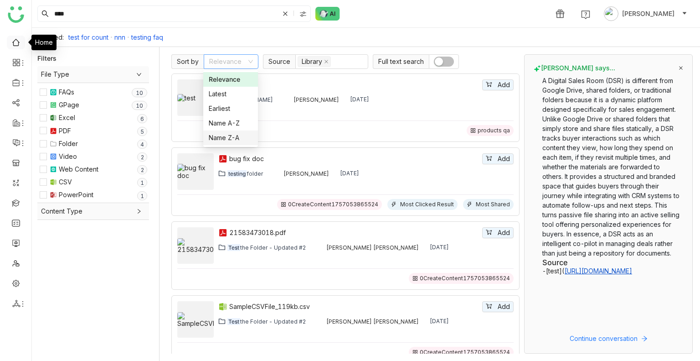
click at [20, 38] on link at bounding box center [16, 42] width 8 height 8
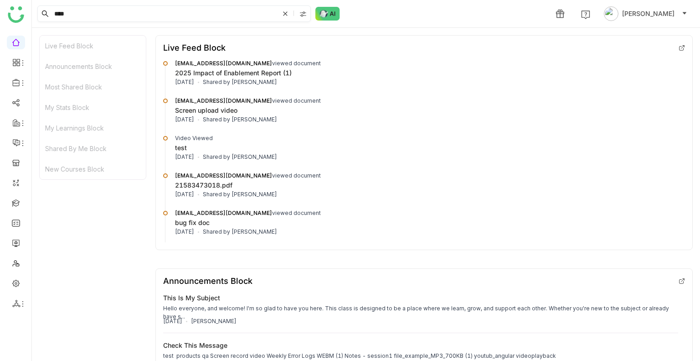
click at [292, 14] on span at bounding box center [296, 13] width 30 height 15
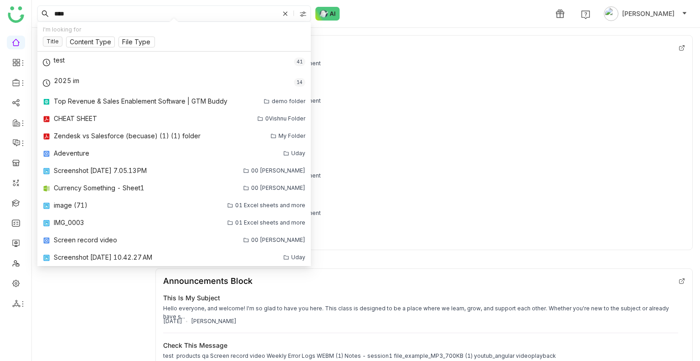
click at [283, 15] on icon at bounding box center [285, 13] width 5 height 5
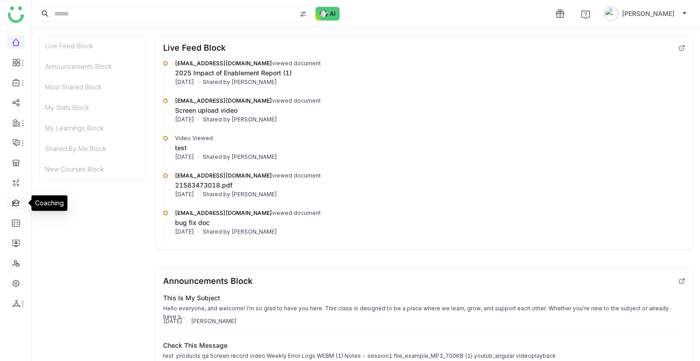
click at [19, 200] on link at bounding box center [16, 202] width 8 height 8
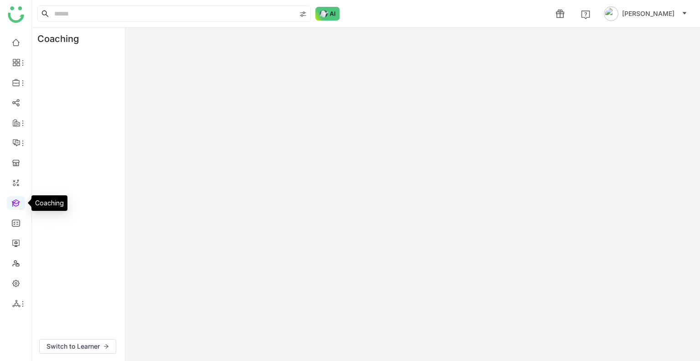
click at [20, 199] on link at bounding box center [16, 202] width 8 height 8
click at [20, 198] on link at bounding box center [16, 202] width 8 height 8
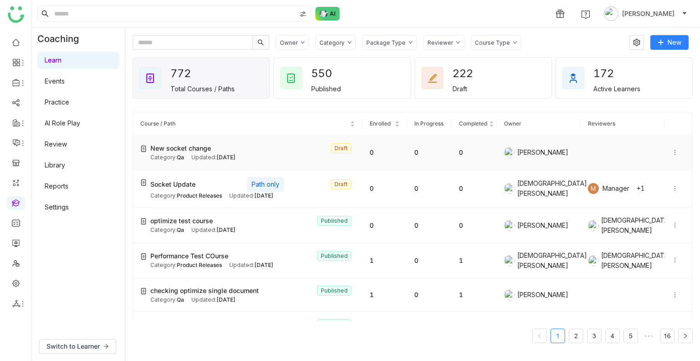
click at [192, 151] on span "New socket change" at bounding box center [180, 148] width 61 height 10
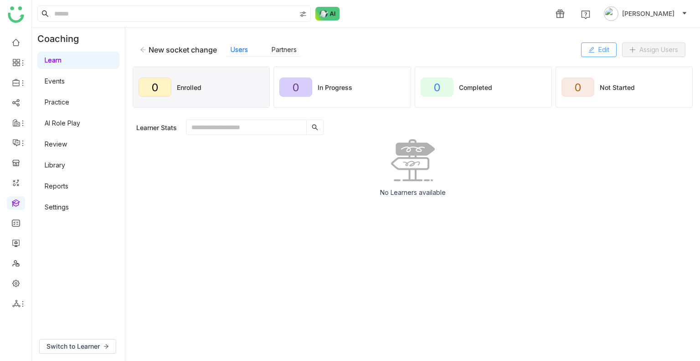
click at [609, 54] on button "Edit" at bounding box center [599, 49] width 36 height 15
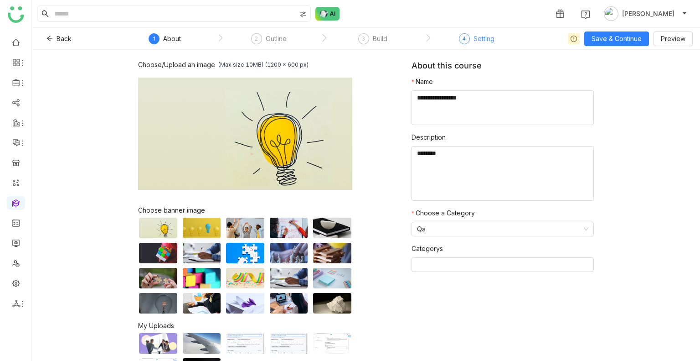
click at [476, 41] on div "Setting" at bounding box center [484, 38] width 21 height 11
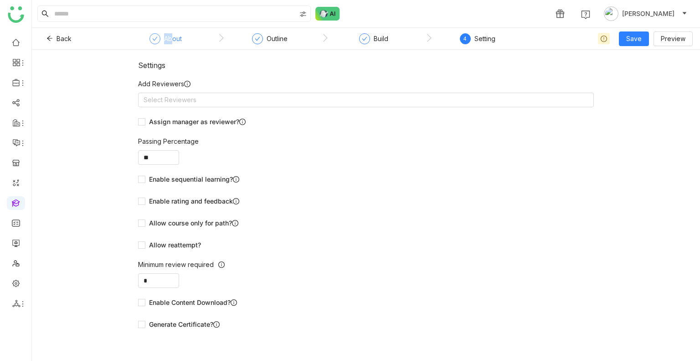
drag, startPoint x: 173, startPoint y: 33, endPoint x: 175, endPoint y: 39, distance: 6.1
click at [174, 36] on nz-steps "About Outline Build 4 Setting" at bounding box center [324, 39] width 410 height 22
click at [175, 39] on div "About" at bounding box center [173, 38] width 18 height 11
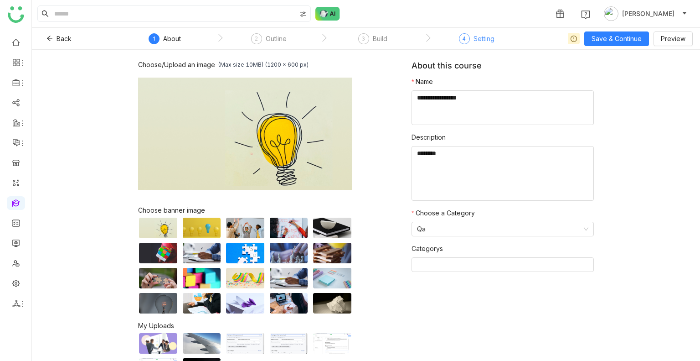
click at [491, 46] on div "4 Setting" at bounding box center [477, 41] width 36 height 16
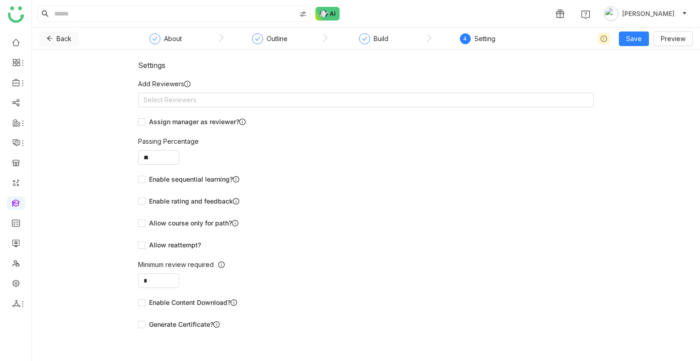
click at [49, 37] on icon at bounding box center [49, 38] width 6 height 6
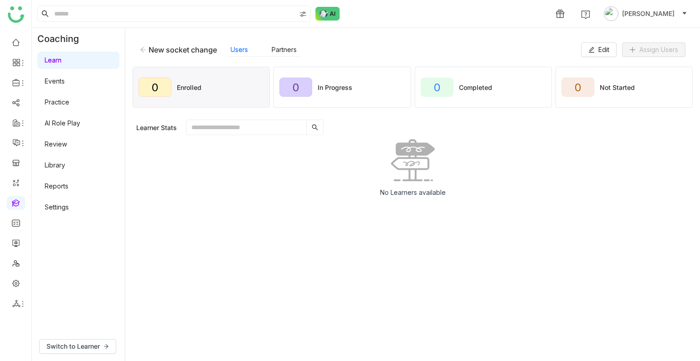
click at [144, 50] on icon at bounding box center [143, 49] width 6 height 6
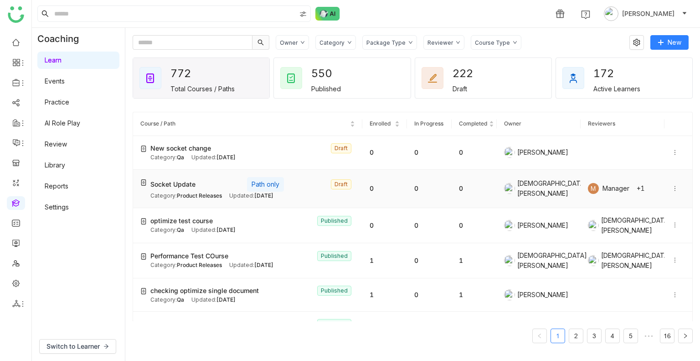
click at [191, 193] on span "Product Releases" at bounding box center [199, 195] width 45 height 7
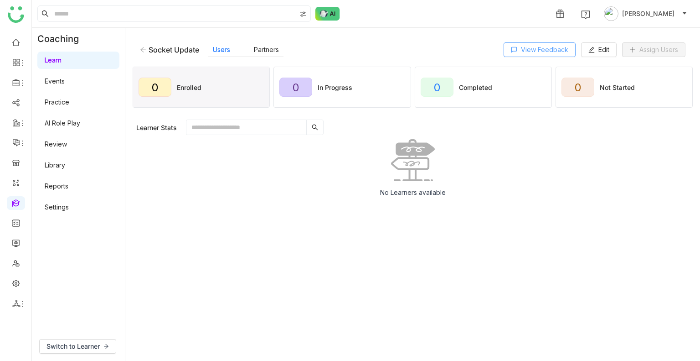
click at [555, 51] on span "View Feedback" at bounding box center [544, 50] width 47 height 10
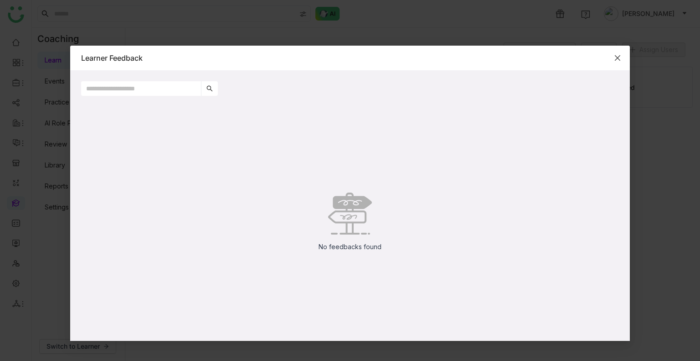
click at [620, 53] on span "Close" at bounding box center [617, 58] width 25 height 25
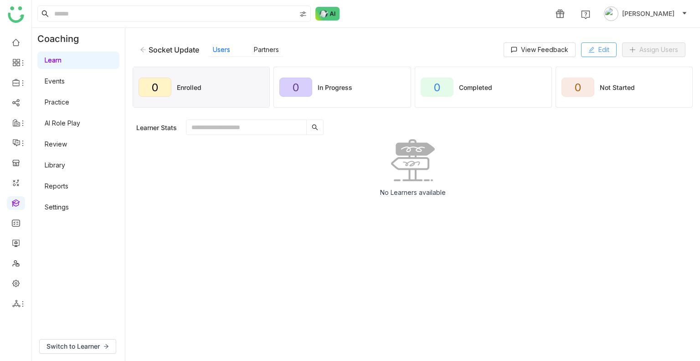
click at [600, 48] on span "Edit" at bounding box center [604, 50] width 11 height 10
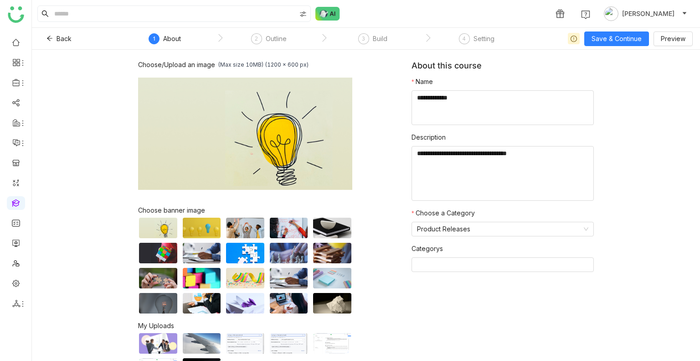
drag, startPoint x: 490, startPoint y: 35, endPoint x: 299, endPoint y: 41, distance: 190.6
click at [489, 35] on div "Setting" at bounding box center [484, 38] width 21 height 11
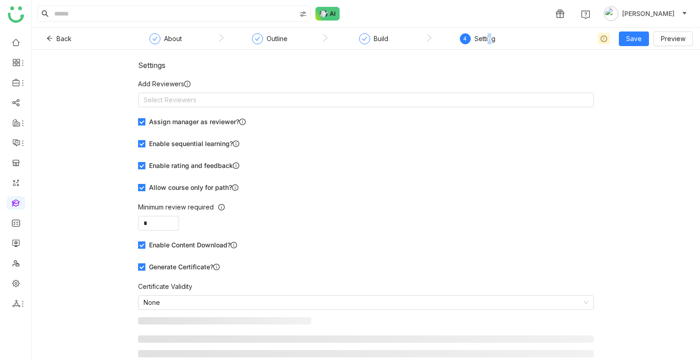
scroll to position [15, 0]
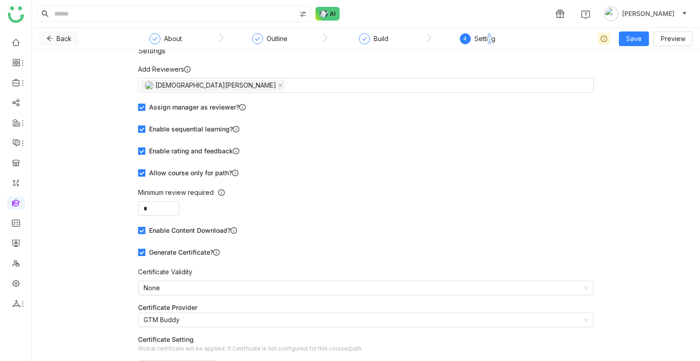
click at [62, 36] on span "Back" at bounding box center [64, 39] width 15 height 10
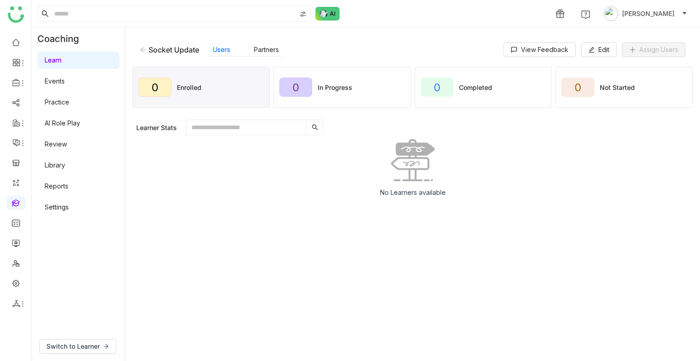
click at [140, 49] on icon at bounding box center [143, 49] width 6 height 6
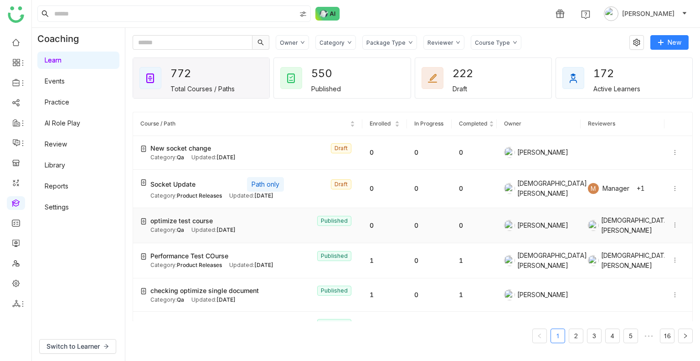
drag, startPoint x: 294, startPoint y: 229, endPoint x: 329, endPoint y: 224, distance: 34.6
click at [329, 226] on div "Category: Qa Updated: Oct 01, 2025" at bounding box center [252, 230] width 205 height 9
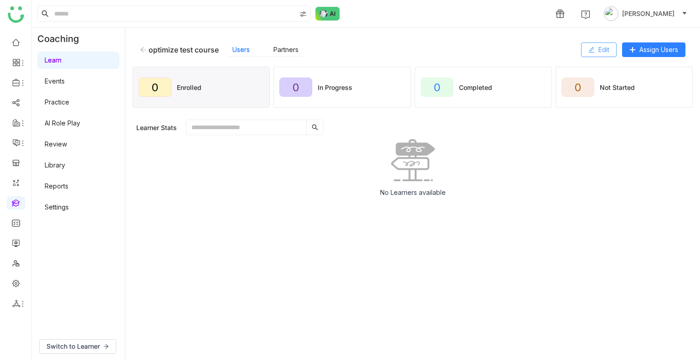
click at [604, 45] on span "Edit" at bounding box center [604, 50] width 11 height 10
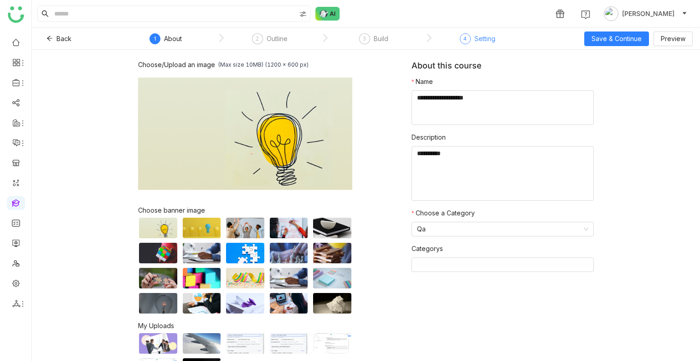
click at [475, 43] on div "Setting" at bounding box center [485, 38] width 21 height 11
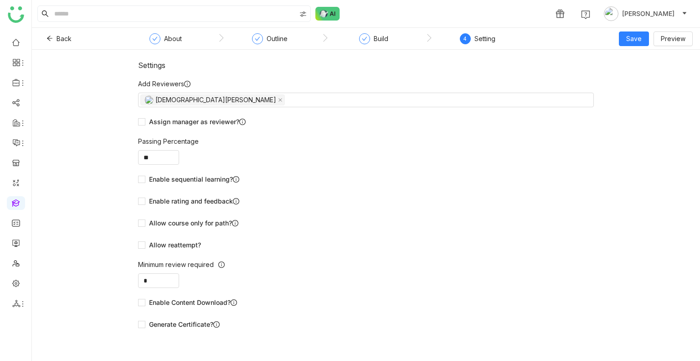
click at [290, 38] on nz-step "Outline" at bounding box center [270, 41] width 104 height 16
drag, startPoint x: 287, startPoint y: 38, endPoint x: 345, endPoint y: 39, distance: 57.4
click at [310, 39] on nz-step "Outline" at bounding box center [270, 41] width 104 height 16
click at [375, 40] on div "Build" at bounding box center [381, 38] width 15 height 11
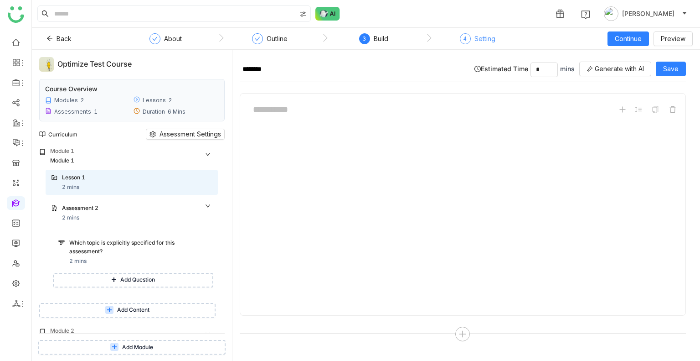
click at [483, 40] on div "Setting" at bounding box center [485, 38] width 21 height 11
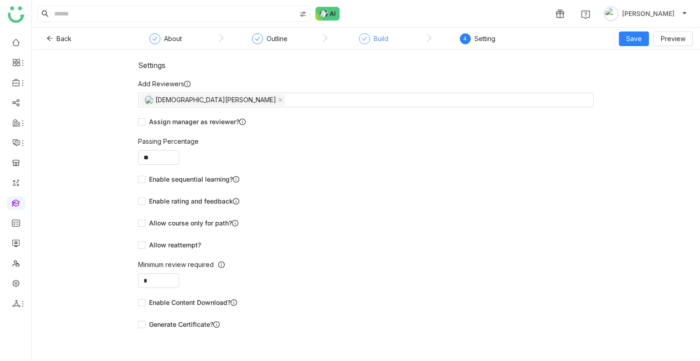
click at [382, 43] on div "Build" at bounding box center [381, 38] width 15 height 11
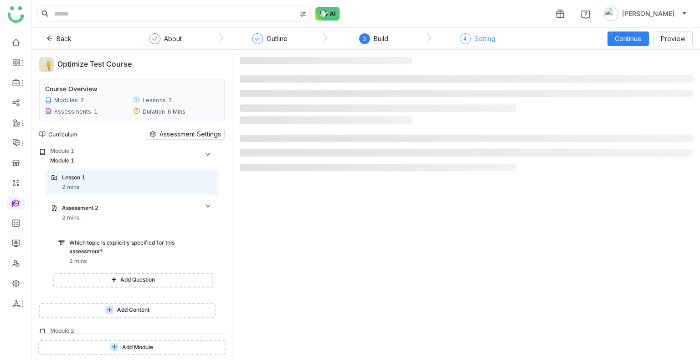
click at [481, 43] on div "Setting" at bounding box center [485, 38] width 21 height 11
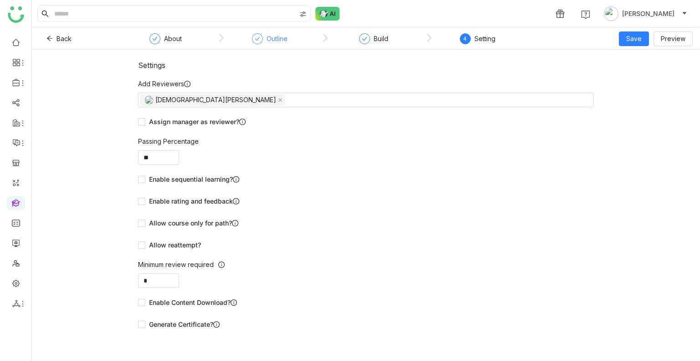
click at [259, 40] on icon at bounding box center [257, 38] width 5 height 5
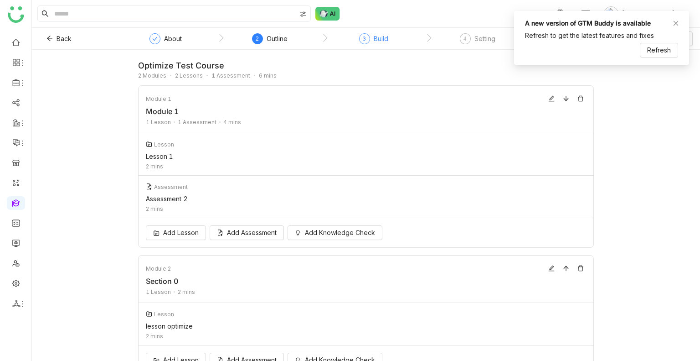
click at [382, 41] on div "Build" at bounding box center [381, 38] width 15 height 11
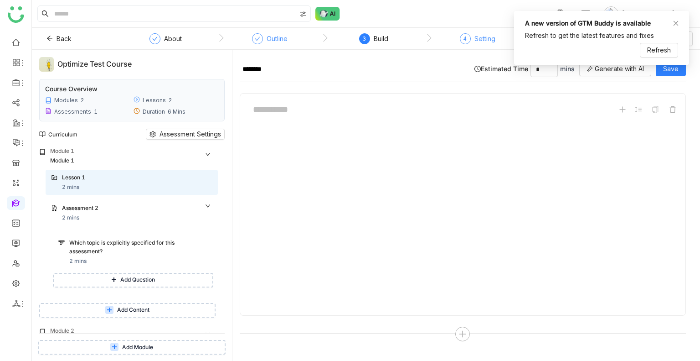
click at [490, 32] on nz-steps "About Outline 3 Build 4 Setting" at bounding box center [324, 39] width 410 height 22
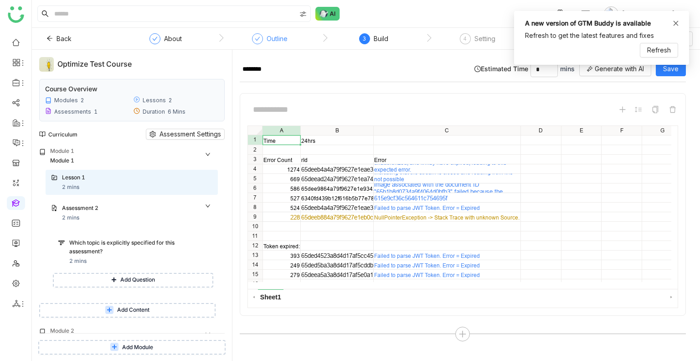
click at [674, 24] on icon at bounding box center [676, 23] width 6 height 6
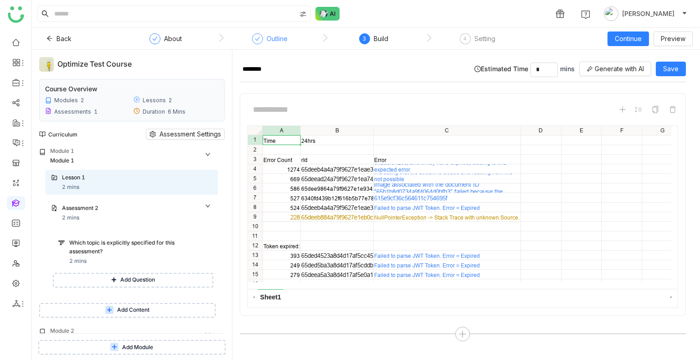
click at [276, 46] on div "Outline" at bounding box center [270, 41] width 36 height 16
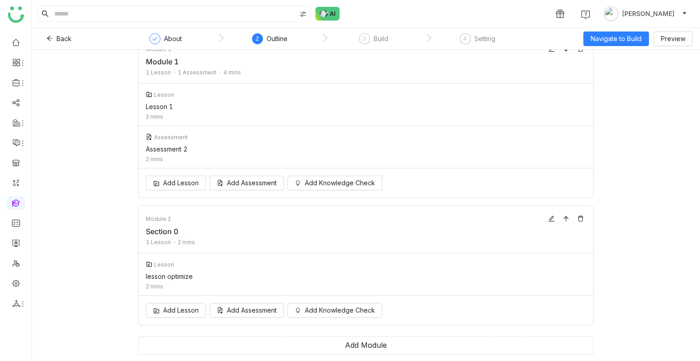
scroll to position [50, 0]
click at [19, 41] on link at bounding box center [16, 42] width 8 height 8
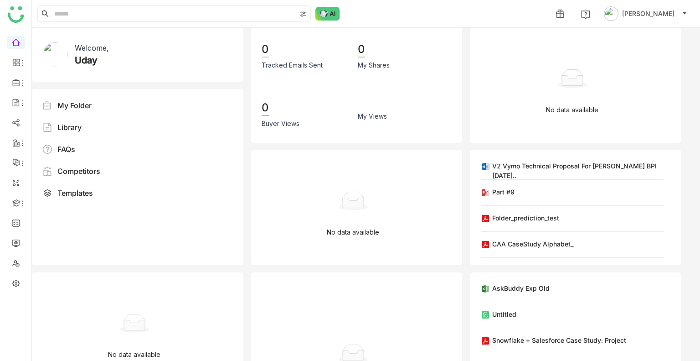
click at [152, 15] on input at bounding box center [173, 13] width 243 height 15
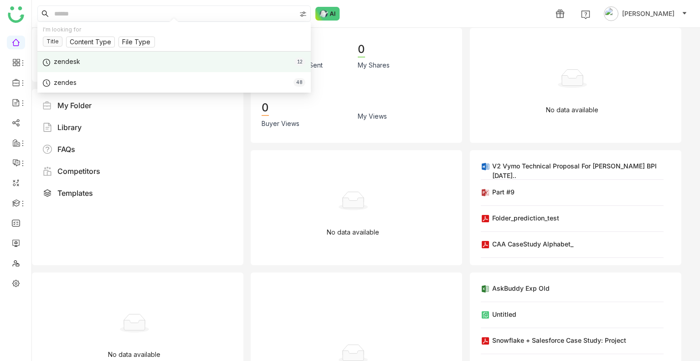
click at [66, 60] on div "zendesk" at bounding box center [67, 62] width 26 height 10
type input "*******"
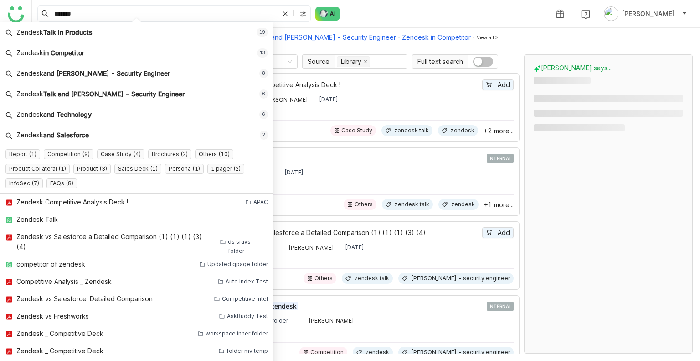
click at [388, 7] on div "******* 1 [PERSON_NAME]" at bounding box center [366, 13] width 668 height 27
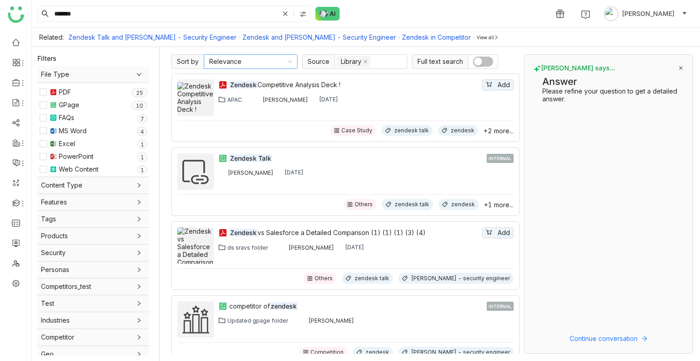
click at [239, 62] on nz-select-item "Relevance" at bounding box center [250, 62] width 83 height 14
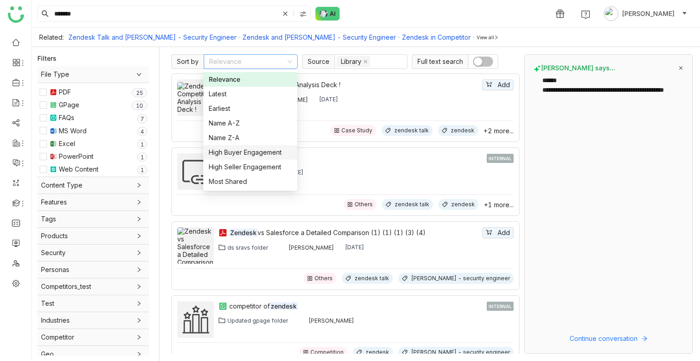
click at [242, 149] on div "High Buyer Engagement" at bounding box center [250, 152] width 83 height 10
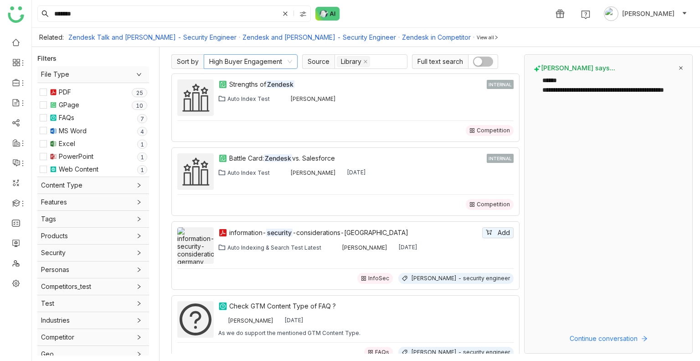
click at [241, 65] on nz-select-item "High Buyer Engagement" at bounding box center [250, 62] width 83 height 14
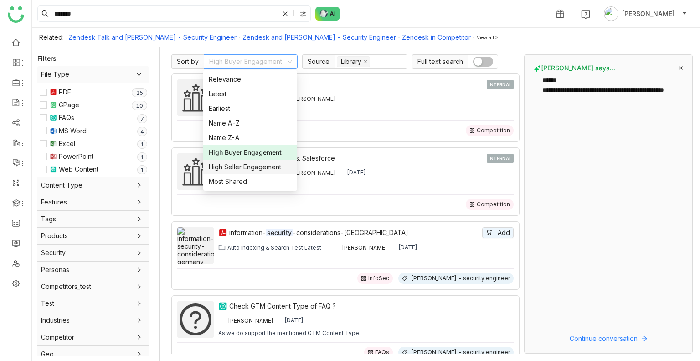
click at [254, 169] on div "High Seller Engagement" at bounding box center [250, 167] width 83 height 10
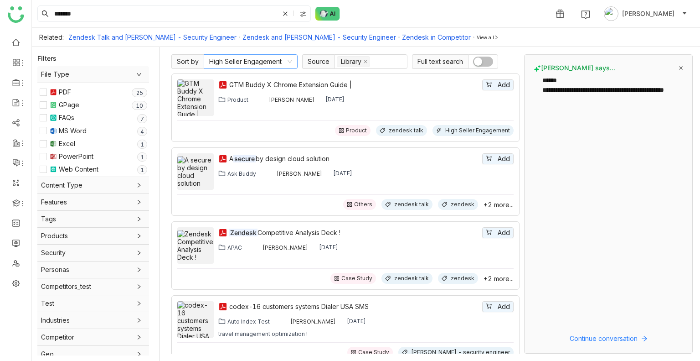
click at [247, 65] on nz-select-item "High Seller Engagement" at bounding box center [250, 62] width 83 height 14
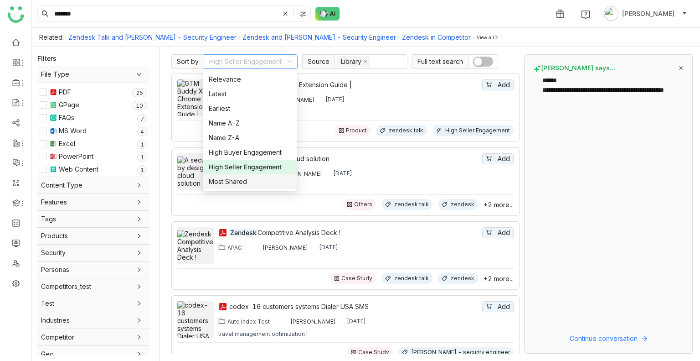
click at [250, 186] on nz-option-item "Most Shared" at bounding box center [250, 181] width 94 height 15
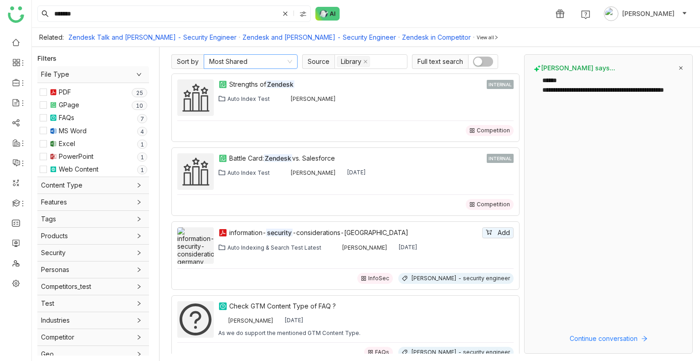
click at [262, 63] on nz-select-item "Most Shared" at bounding box center [250, 62] width 83 height 14
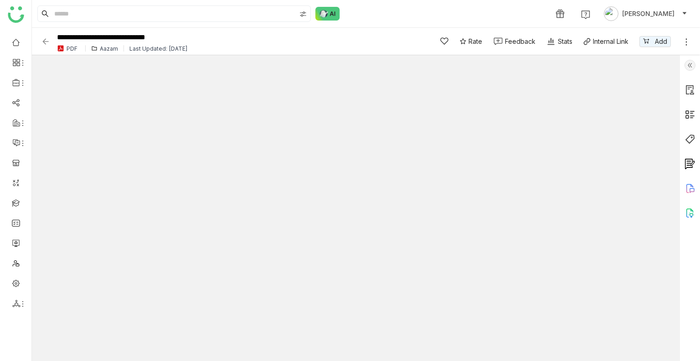
click at [41, 41] on img at bounding box center [45, 41] width 9 height 9
click at [46, 39] on img at bounding box center [45, 41] width 9 height 9
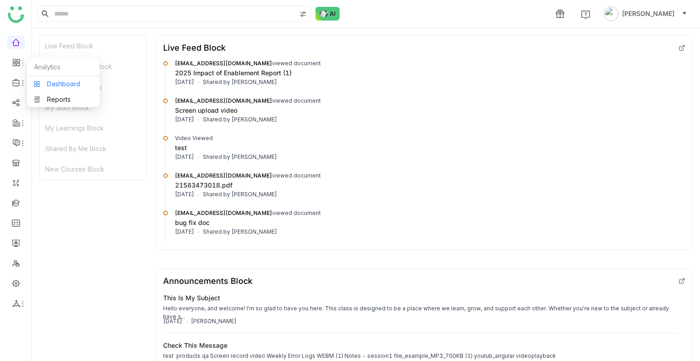
click at [66, 83] on link "Dashboard" at bounding box center [63, 84] width 59 height 6
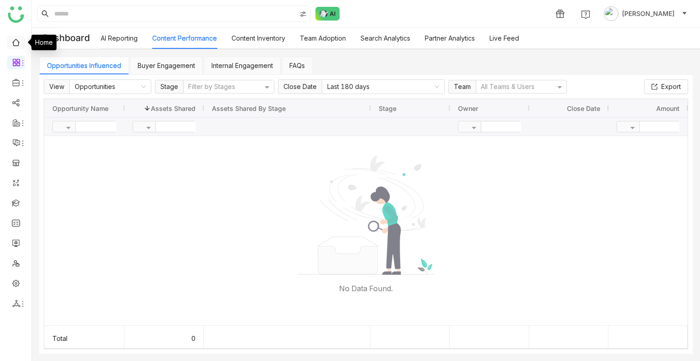
click at [16, 44] on link at bounding box center [16, 42] width 8 height 8
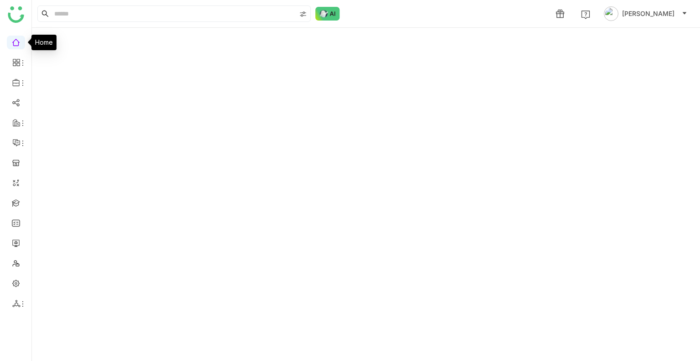
click at [16, 44] on link at bounding box center [16, 42] width 8 height 8
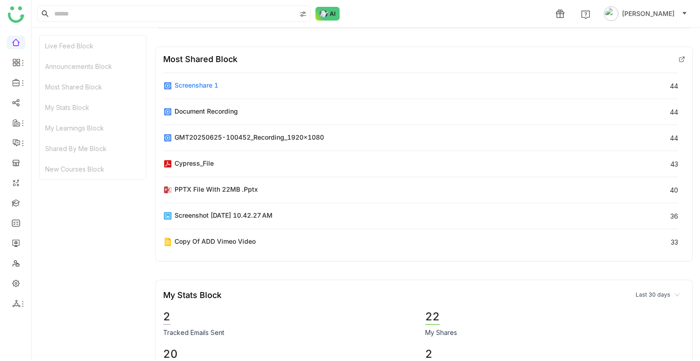
scroll to position [501, 0]
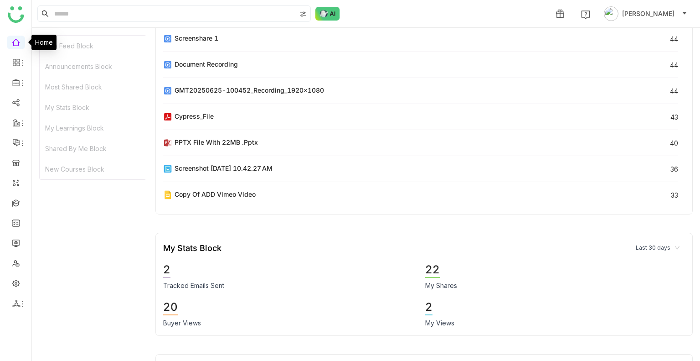
click at [12, 41] on link at bounding box center [16, 42] width 8 height 8
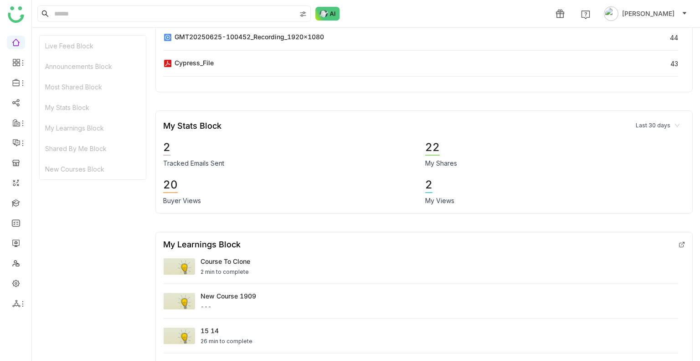
scroll to position [638, 0]
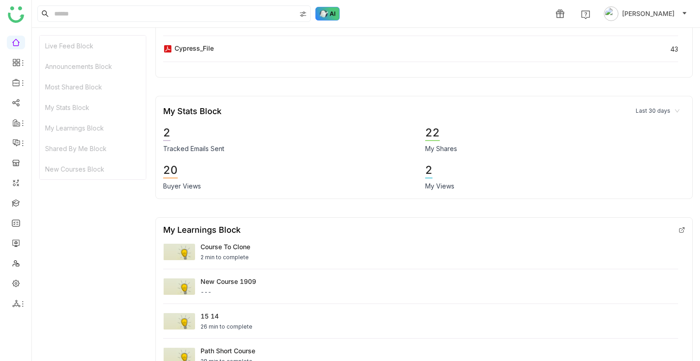
click at [331, 19] on img at bounding box center [327, 14] width 25 height 14
click at [325, 15] on img at bounding box center [327, 14] width 25 height 14
click at [326, 14] on img at bounding box center [327, 14] width 25 height 14
click at [326, 13] on img at bounding box center [327, 14] width 25 height 14
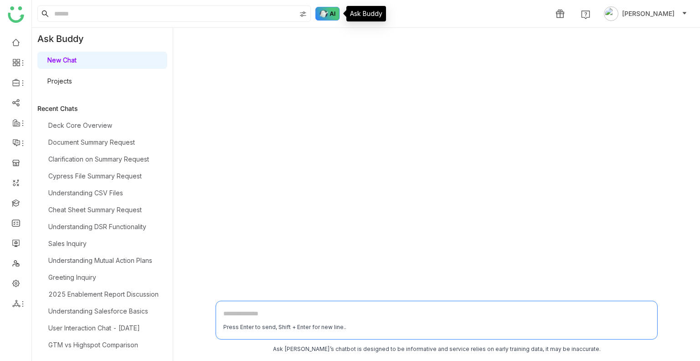
click at [326, 14] on img at bounding box center [327, 14] width 25 height 14
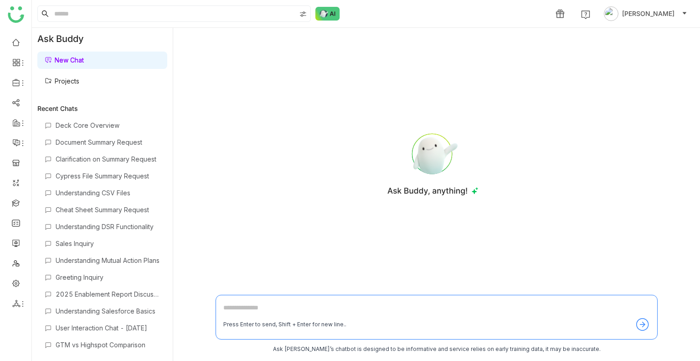
click at [64, 80] on link "Projects" at bounding box center [62, 81] width 35 height 8
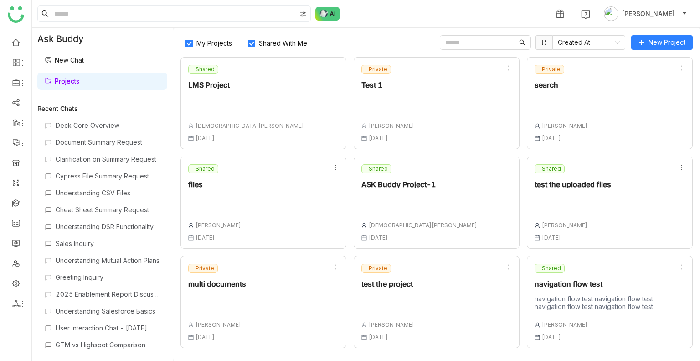
drag, startPoint x: 700, startPoint y: 244, endPoint x: 700, endPoint y: 285, distance: 41.0
click at [700, 265] on div "My Projects Shared With Me Created At New Project Shared LMS Project [PERSON_NA…" at bounding box center [436, 194] width 527 height 333
click at [279, 36] on label "Shared With Me" at bounding box center [279, 42] width 73 height 15
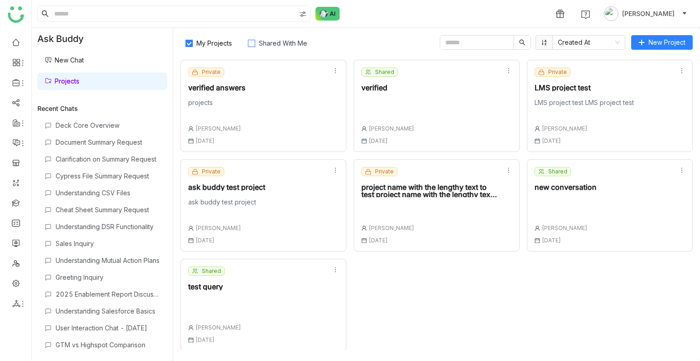
scroll to position [296, 0]
click at [228, 293] on div "Shared test query [PERSON_NAME] [DATE]" at bounding box center [214, 304] width 53 height 77
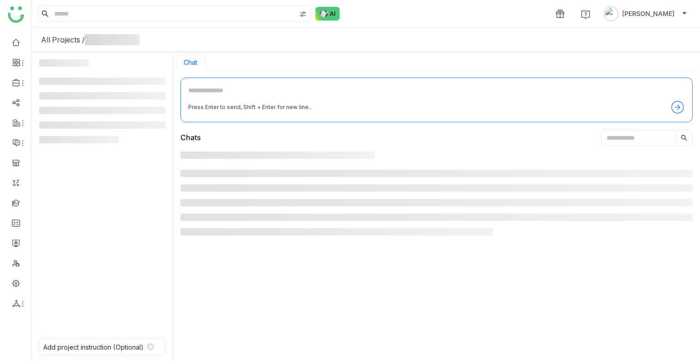
click at [229, 292] on div at bounding box center [437, 252] width 512 height 203
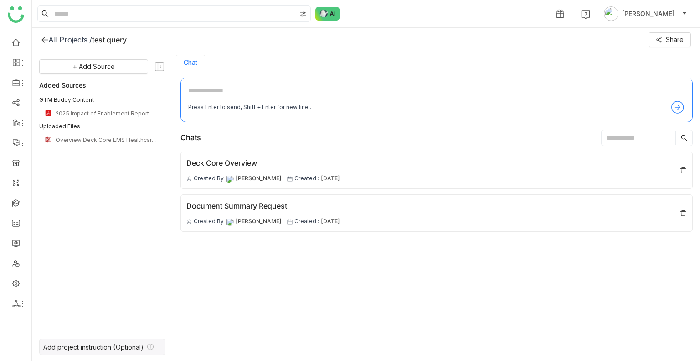
click at [153, 346] on icon at bounding box center [150, 346] width 6 height 6
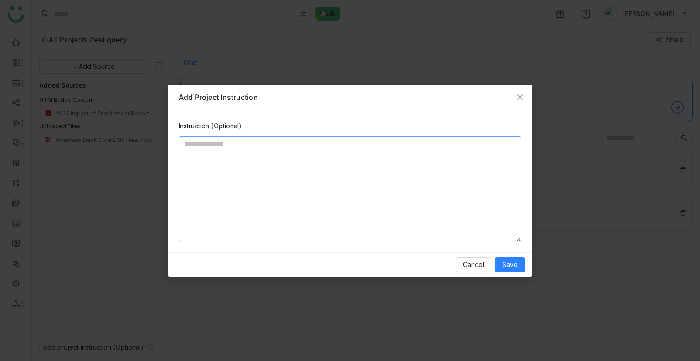
click at [261, 154] on textarea at bounding box center [350, 188] width 343 height 105
type textarea "*******"
click at [516, 266] on span "Save" at bounding box center [509, 264] width 15 height 10
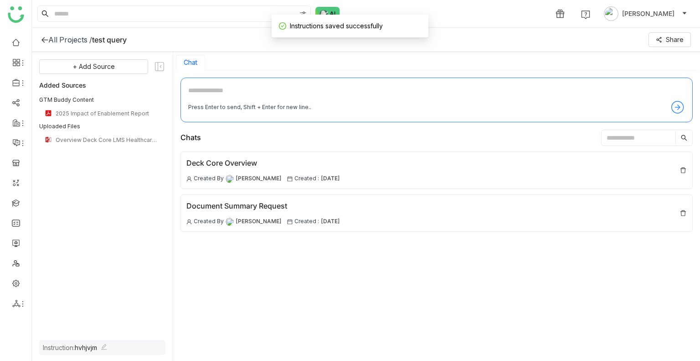
click at [62, 34] on div "All Projects / test query Share" at bounding box center [366, 40] width 668 height 24
click at [80, 41] on div "All Projects /" at bounding box center [70, 39] width 44 height 9
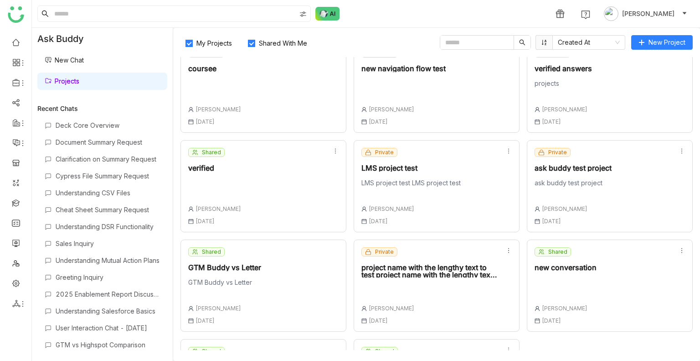
scroll to position [495, 0]
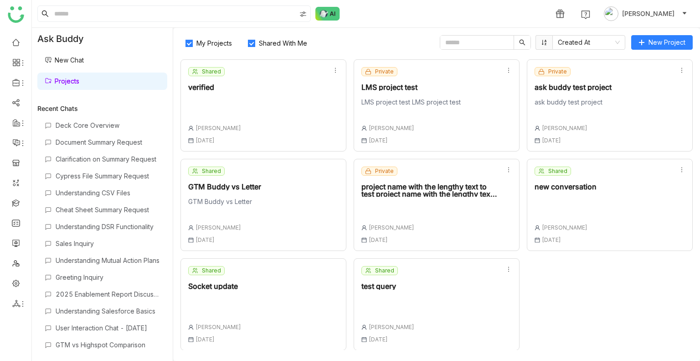
click at [371, 273] on div "Shared" at bounding box center [379, 270] width 36 height 9
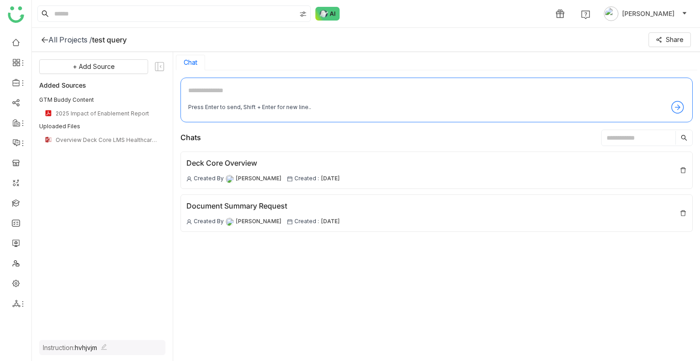
click at [371, 273] on div "Deck Core Overview Created By [PERSON_NAME] Created : [DATE] Document Summary R…" at bounding box center [437, 252] width 512 height 203
click at [107, 345] on icon at bounding box center [104, 346] width 6 height 6
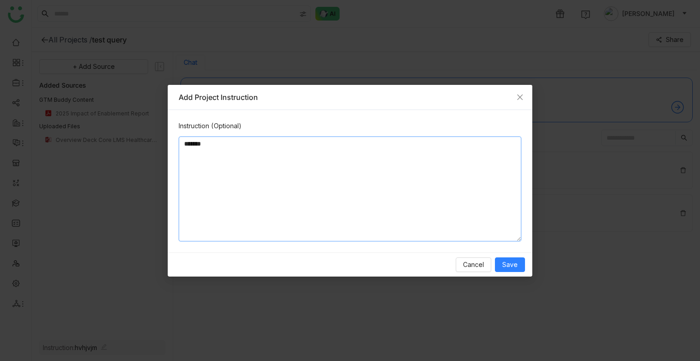
click at [315, 145] on textarea "*******" at bounding box center [350, 188] width 343 height 105
type textarea "**********"
click at [525, 260] on div "Cancel Save" at bounding box center [350, 264] width 365 height 24
click at [509, 266] on span "Save" at bounding box center [509, 264] width 15 height 10
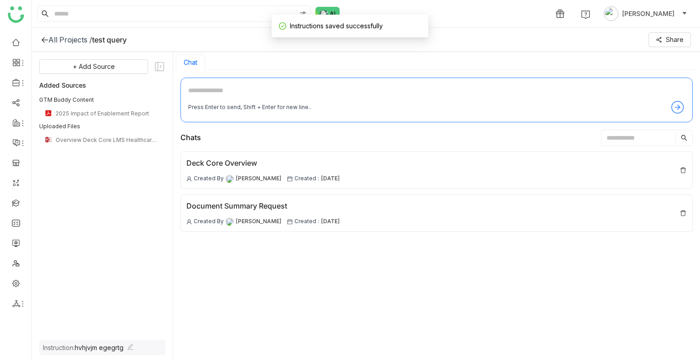
click at [71, 41] on div "All Projects /" at bounding box center [70, 39] width 44 height 9
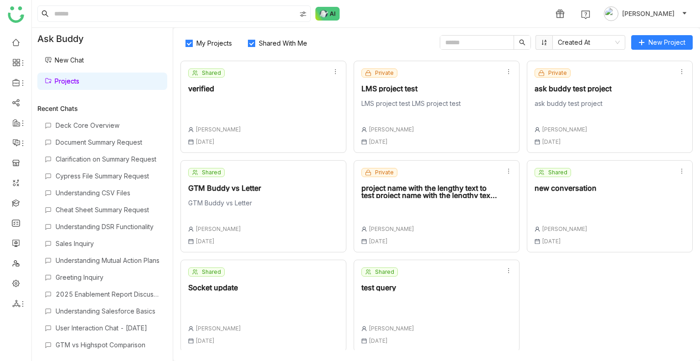
scroll to position [495, 0]
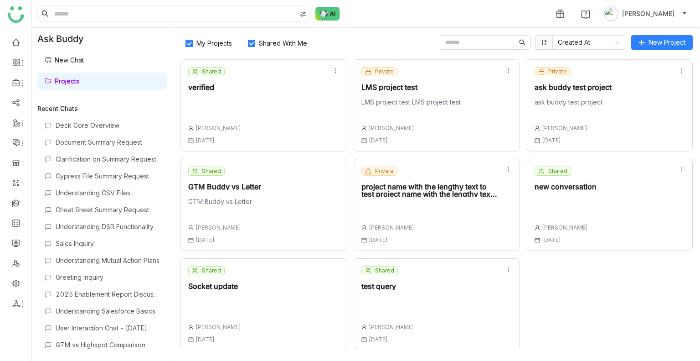
click at [404, 283] on div "Shared test query [PERSON_NAME] [DATE]" at bounding box center [437, 304] width 166 height 92
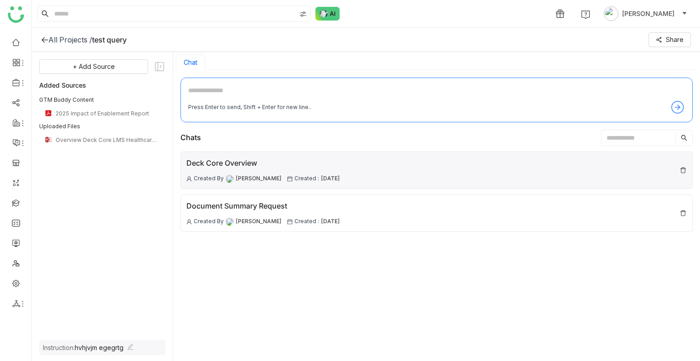
click at [241, 167] on div "Deck Core Overview" at bounding box center [263, 162] width 154 height 11
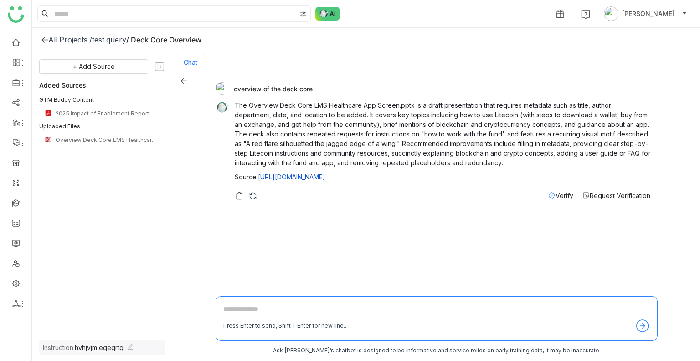
click at [181, 85] on div "overview of the deck core Source: [URL][DOMAIN_NAME] Verify Request Verificatio…" at bounding box center [436, 216] width 527 height 292
click at [187, 82] on div "overview of the deck core Source: [URL][DOMAIN_NAME] Verify Request Verificatio…" at bounding box center [436, 216] width 527 height 292
click at [187, 81] on div "overview of the deck core Source: [URL][DOMAIN_NAME] Verify Request Verificatio…" at bounding box center [436, 216] width 527 height 292
click at [182, 81] on icon at bounding box center [184, 80] width 6 height 5
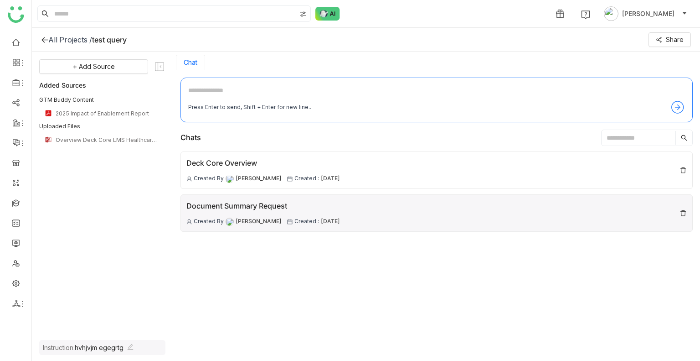
click at [230, 209] on div "Document Summary Request" at bounding box center [263, 205] width 154 height 11
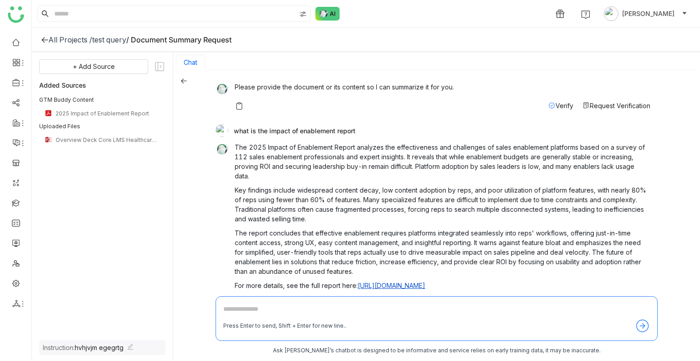
scroll to position [45, 0]
